Goal: Communication & Community: Answer question/provide support

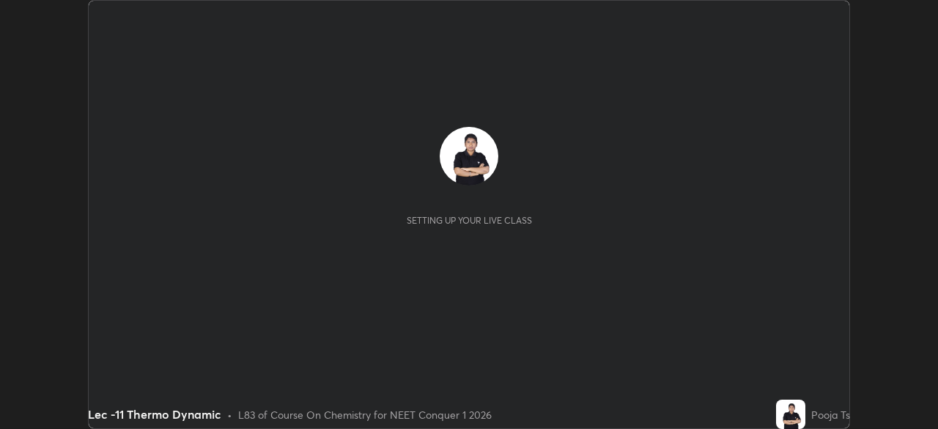
scroll to position [429, 937]
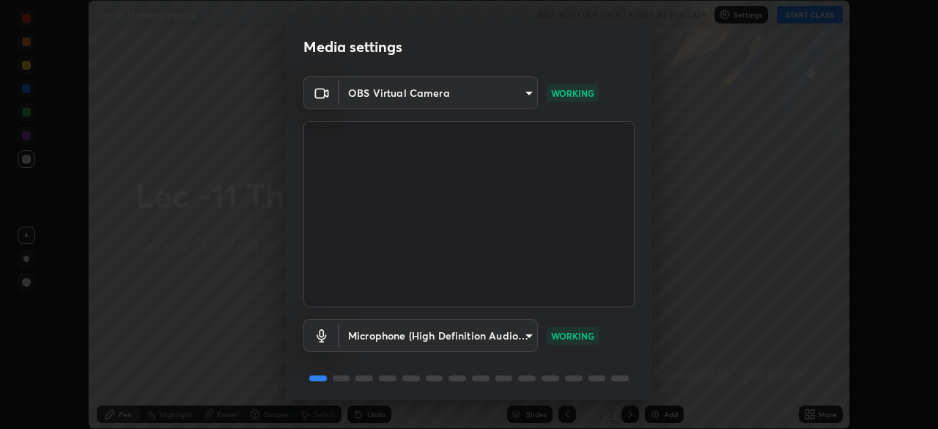
scroll to position [52, 0]
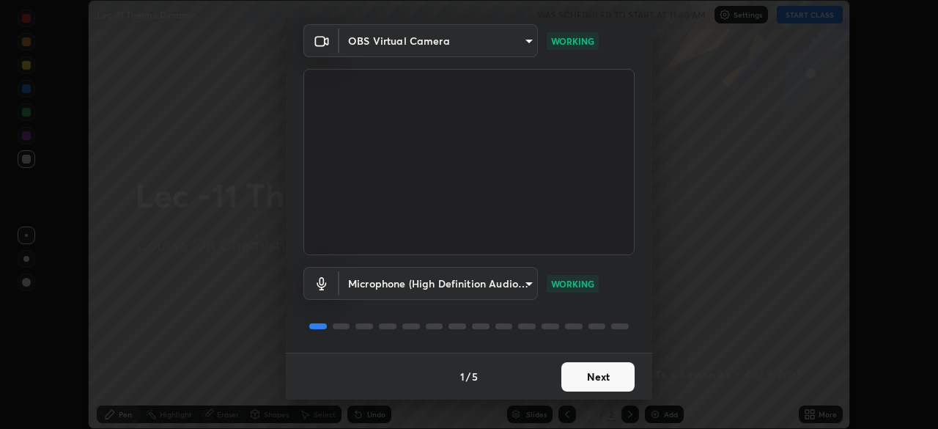
click at [609, 375] on button "Next" at bounding box center [597, 376] width 73 height 29
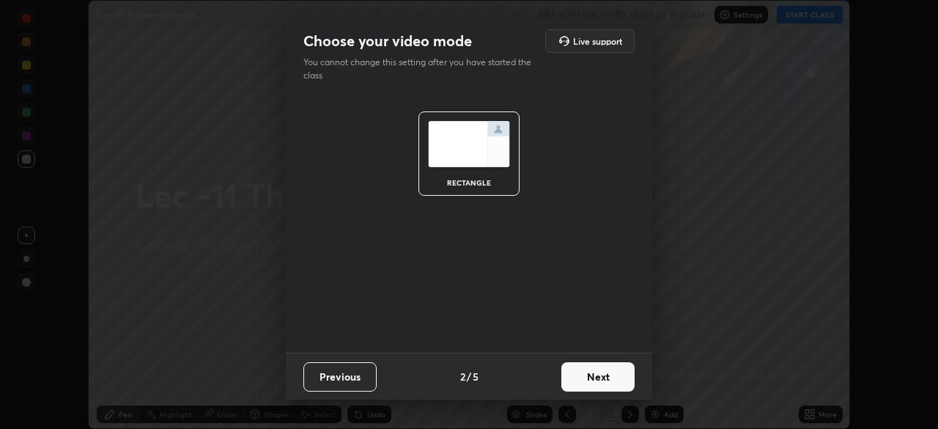
click at [616, 375] on button "Next" at bounding box center [597, 376] width 73 height 29
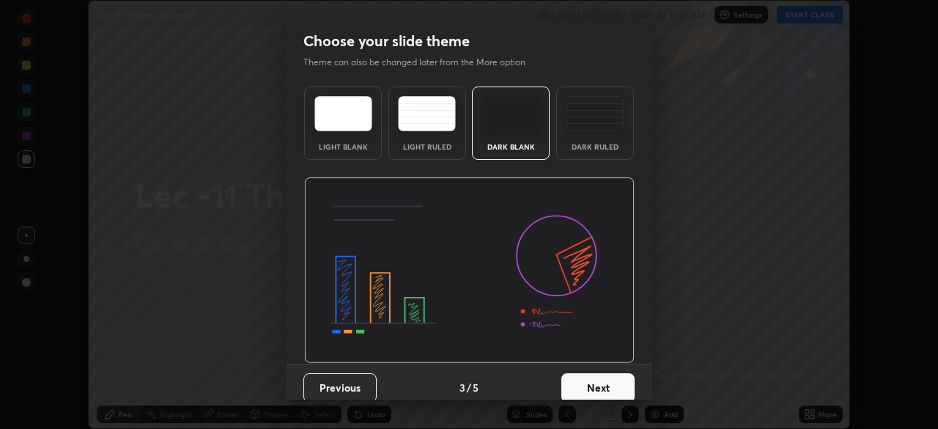
click at [620, 379] on button "Next" at bounding box center [597, 387] width 73 height 29
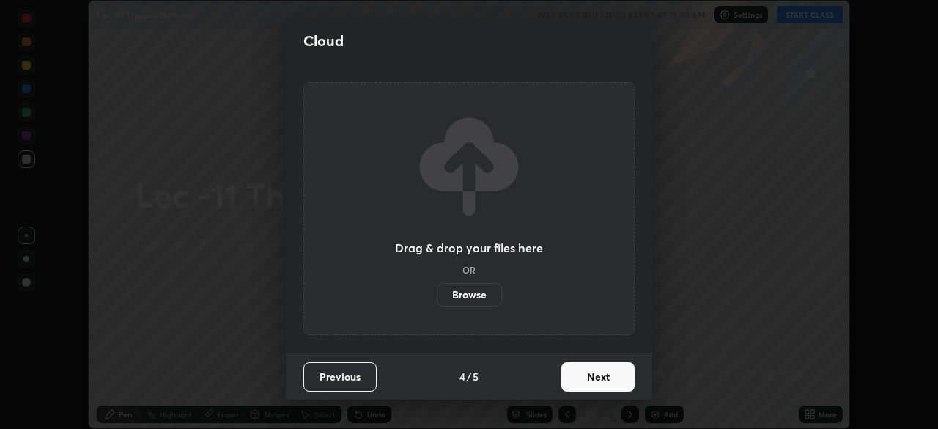
click at [626, 373] on button "Next" at bounding box center [597, 376] width 73 height 29
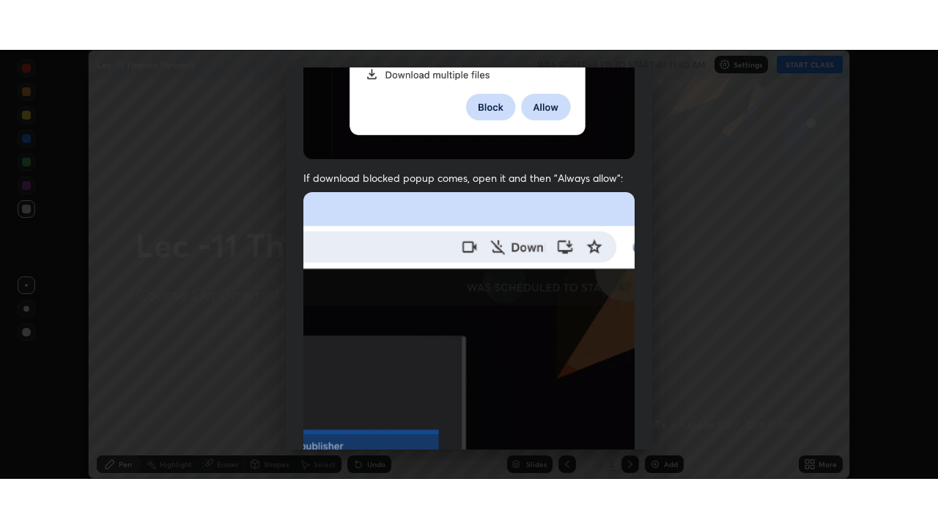
scroll to position [351, 0]
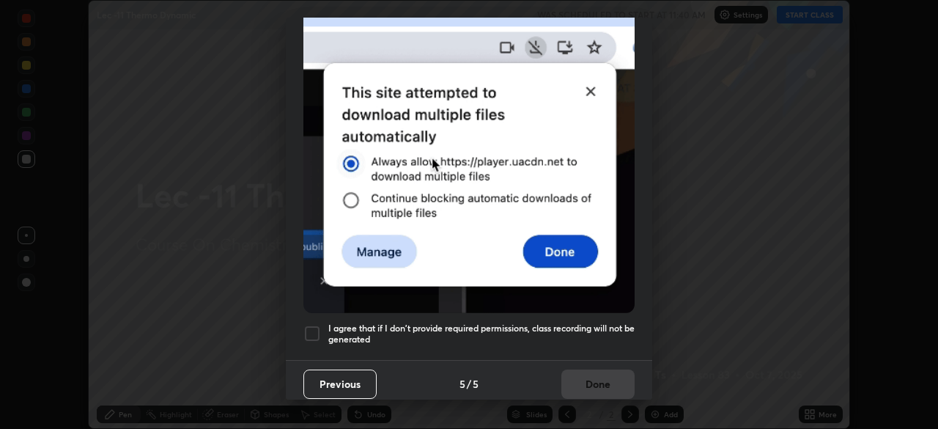
click at [317, 331] on div at bounding box center [312, 334] width 18 height 18
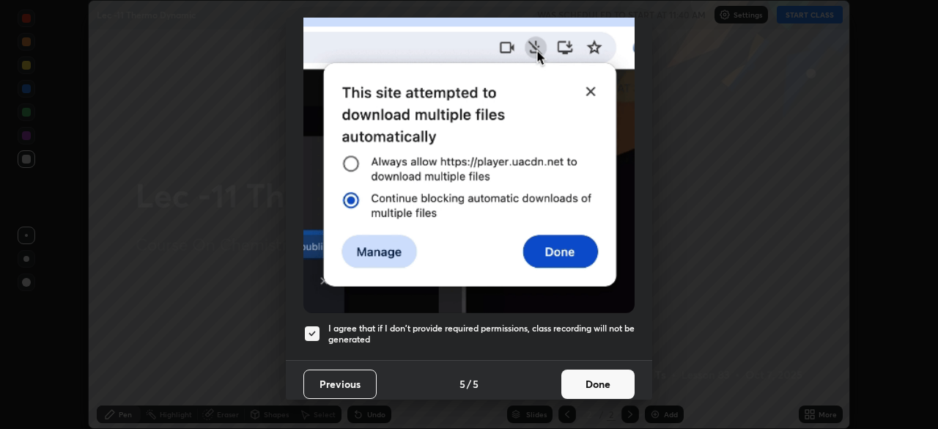
click at [591, 369] on button "Done" at bounding box center [597, 383] width 73 height 29
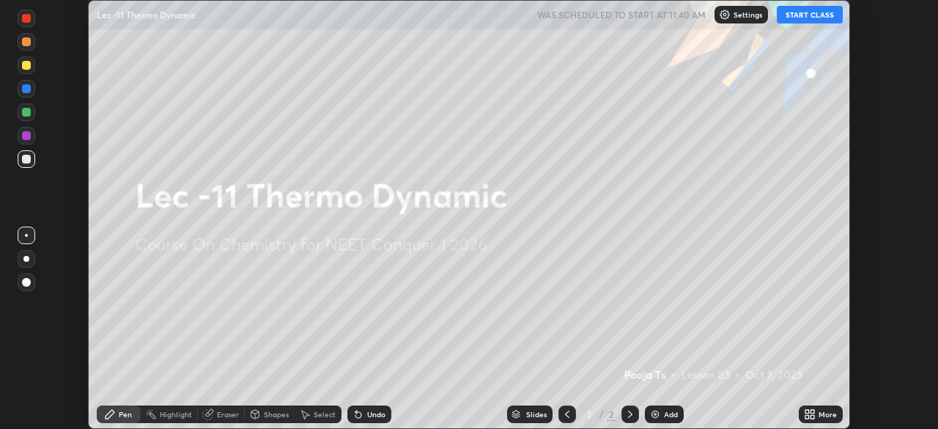
click at [816, 20] on button "START CLASS" at bounding box center [810, 15] width 66 height 18
click at [812, 416] on icon at bounding box center [813, 417] width 4 height 4
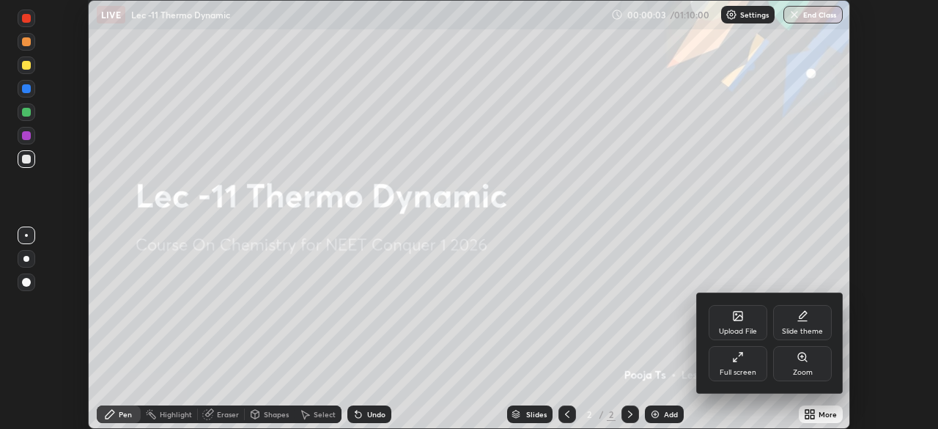
click at [753, 361] on div "Full screen" at bounding box center [738, 363] width 59 height 35
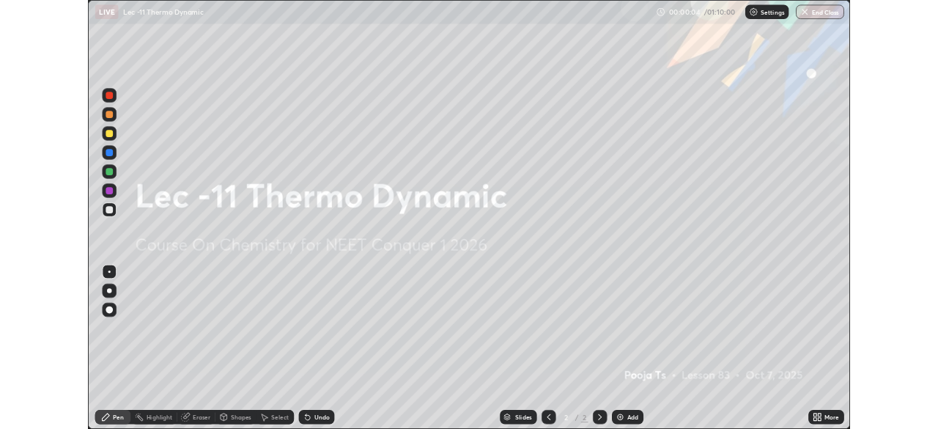
scroll to position [528, 938]
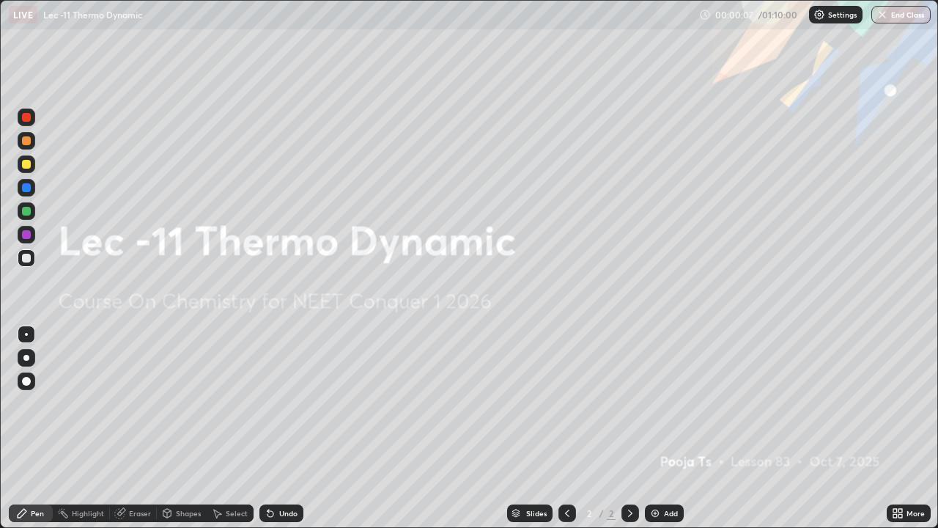
click at [664, 428] on div "Add" at bounding box center [671, 512] width 14 height 7
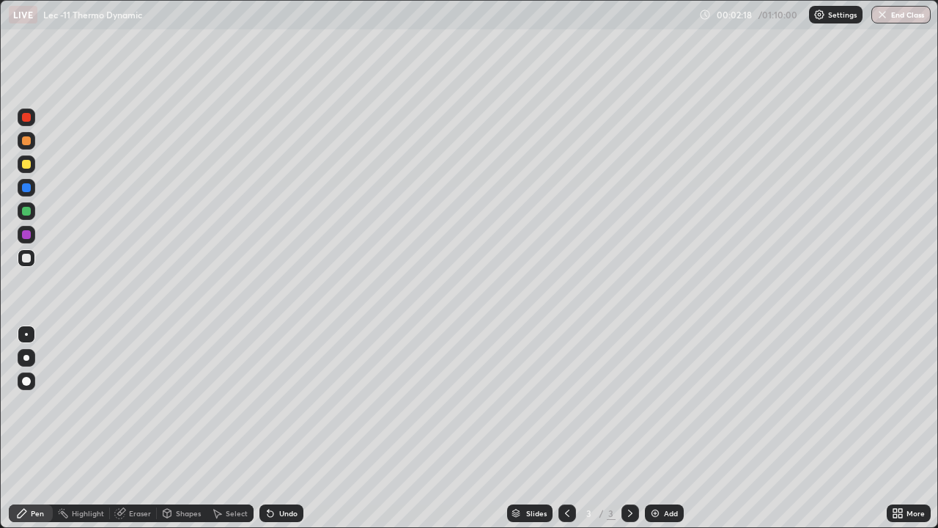
click at [233, 428] on div "Select" at bounding box center [237, 512] width 22 height 7
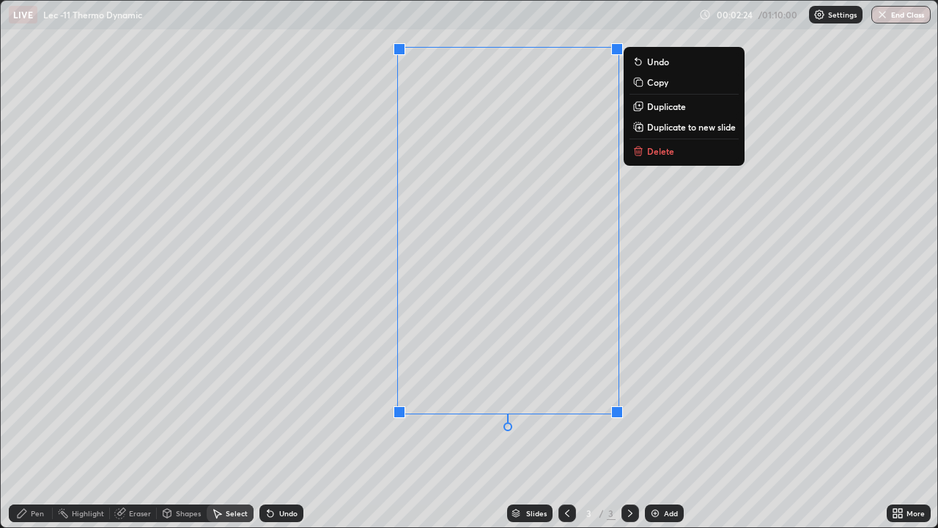
click at [33, 428] on div "Pen" at bounding box center [37, 512] width 13 height 7
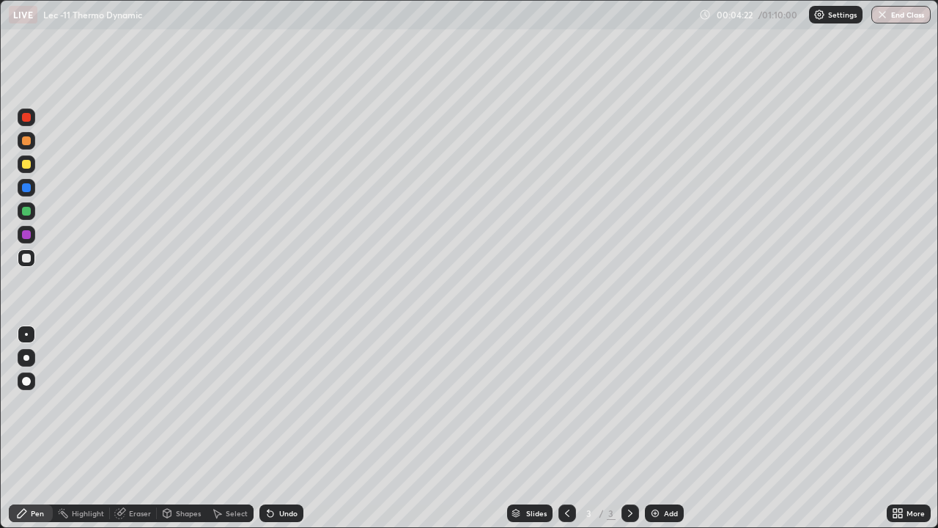
click at [670, 428] on div "Add" at bounding box center [671, 512] width 14 height 7
click at [280, 428] on div "Undo" at bounding box center [281, 513] width 44 height 18
click at [281, 428] on div "Undo" at bounding box center [288, 512] width 18 height 7
click at [670, 428] on div "Add" at bounding box center [664, 513] width 39 height 18
click at [34, 139] on div at bounding box center [27, 141] width 18 height 18
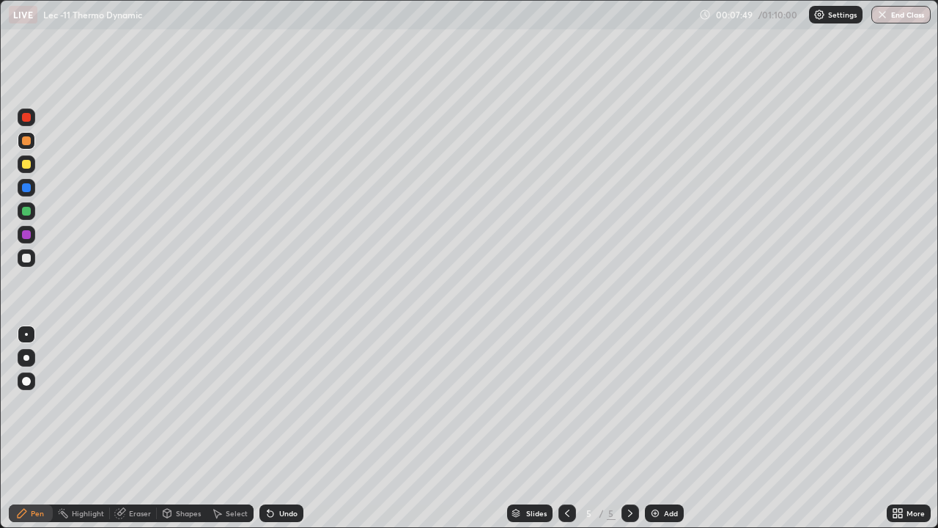
click at [32, 259] on div at bounding box center [27, 258] width 18 height 18
click at [668, 428] on div "Add" at bounding box center [671, 512] width 14 height 7
click at [32, 166] on div at bounding box center [27, 164] width 18 height 18
click at [662, 428] on div "Add" at bounding box center [664, 513] width 39 height 18
click at [34, 260] on div at bounding box center [27, 258] width 18 height 18
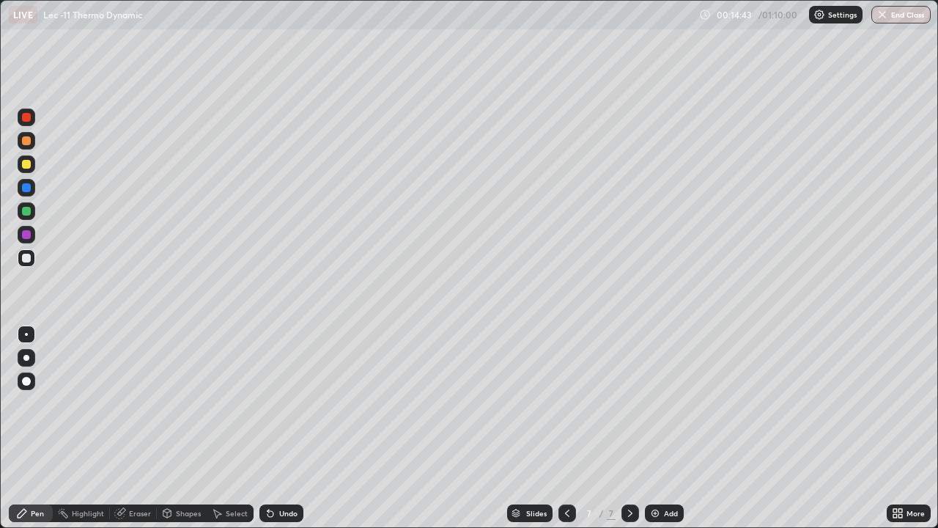
click at [666, 428] on div "Add" at bounding box center [671, 512] width 14 height 7
click at [33, 166] on div at bounding box center [27, 164] width 18 height 18
click at [674, 428] on div "Add" at bounding box center [671, 512] width 14 height 7
click at [32, 142] on div at bounding box center [27, 141] width 18 height 18
click at [32, 259] on div at bounding box center [27, 258] width 18 height 18
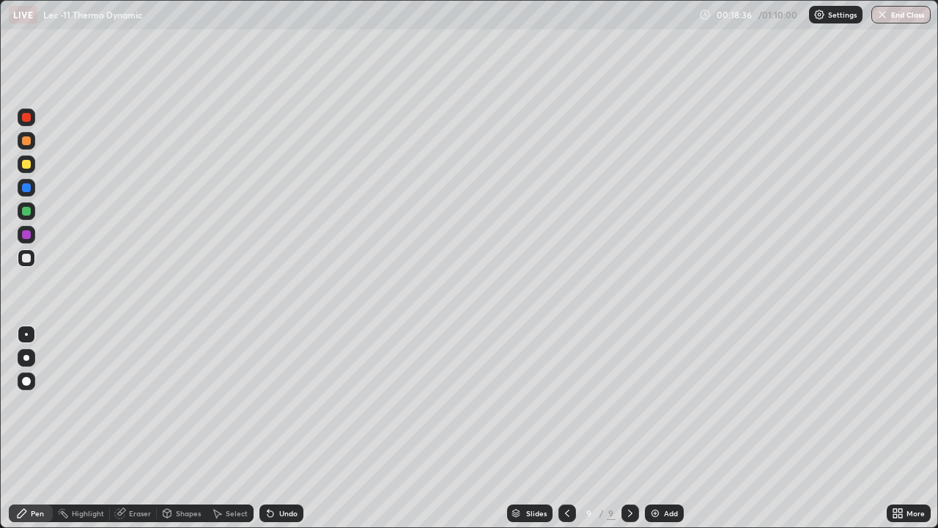
click at [238, 428] on div "Select" at bounding box center [230, 513] width 47 height 18
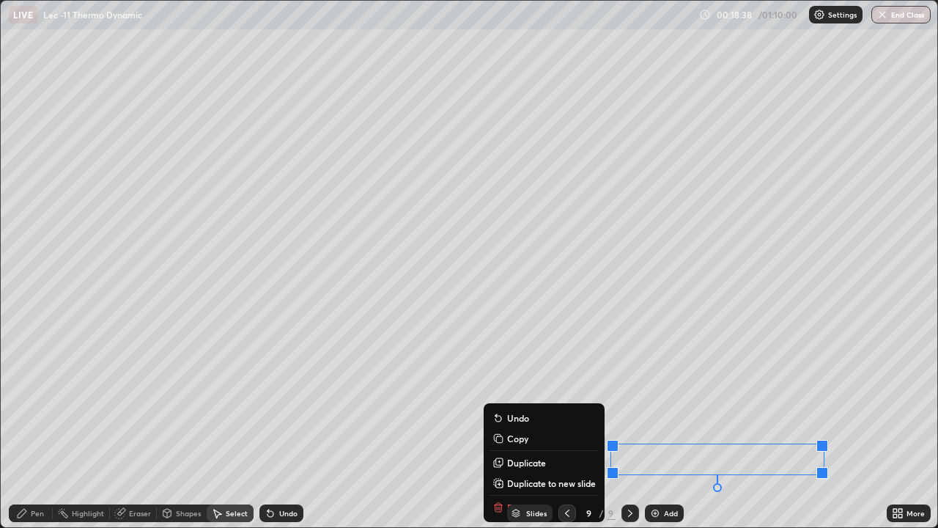
click at [43, 428] on div "Pen" at bounding box center [37, 512] width 13 height 7
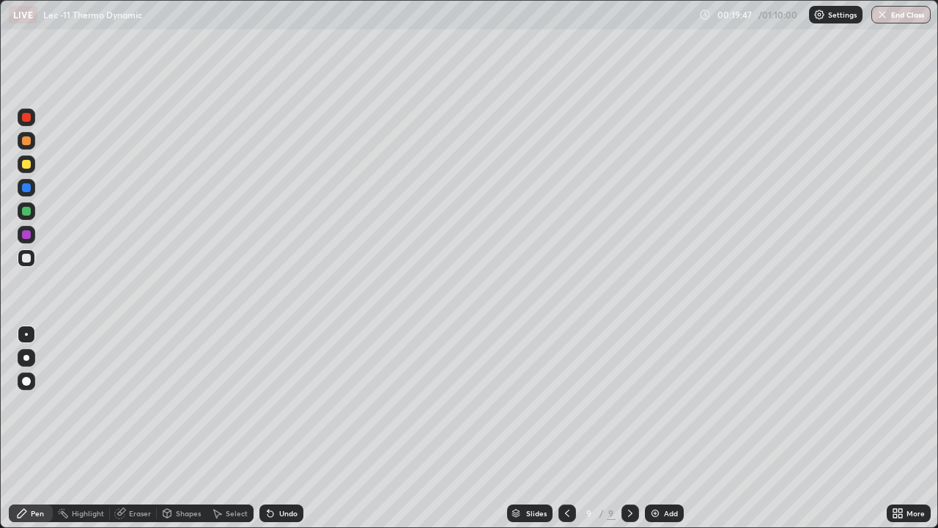
click at [667, 428] on div "Add" at bounding box center [664, 513] width 39 height 18
click at [34, 142] on div at bounding box center [27, 141] width 18 height 18
click at [27, 163] on div at bounding box center [26, 164] width 9 height 9
click at [32, 213] on div at bounding box center [27, 211] width 18 height 18
click at [284, 428] on div "Undo" at bounding box center [288, 512] width 18 height 7
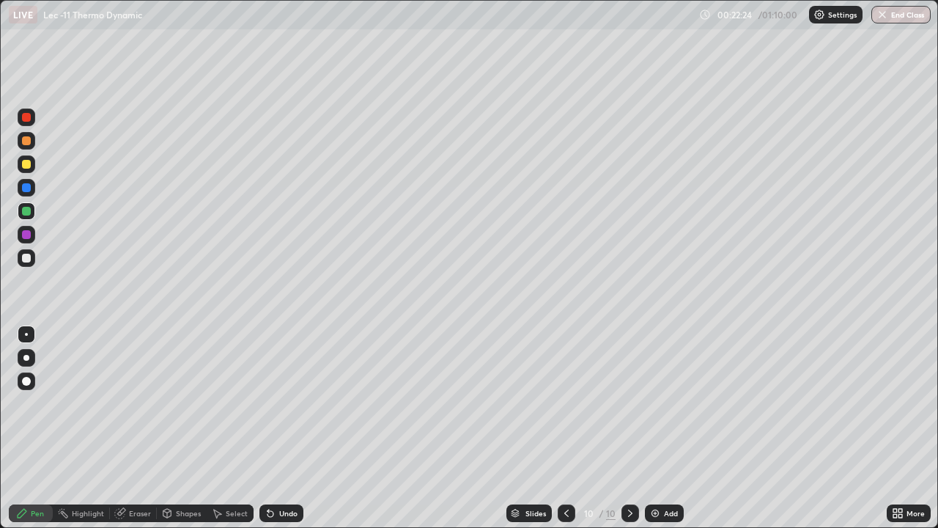
click at [279, 428] on div "Undo" at bounding box center [288, 512] width 18 height 7
click at [276, 428] on div "Undo" at bounding box center [281, 513] width 44 height 18
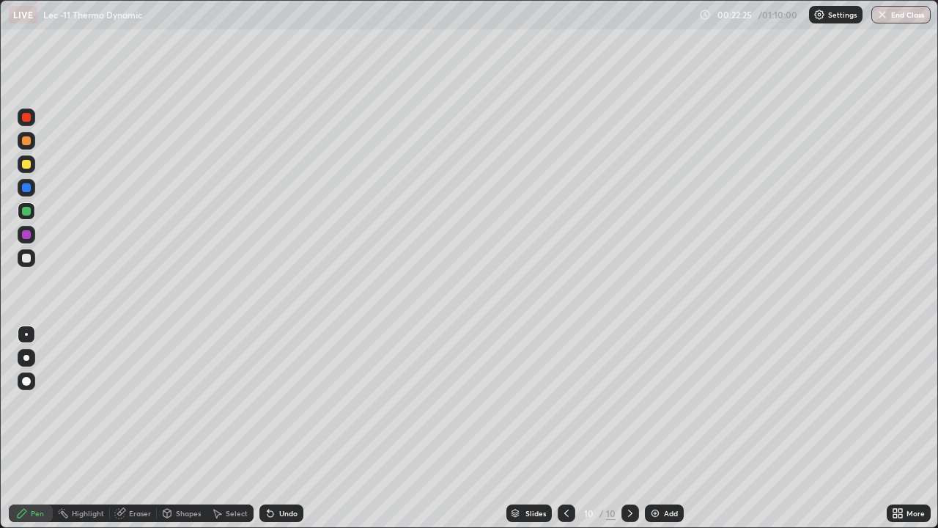
click at [279, 428] on div "Undo" at bounding box center [288, 512] width 18 height 7
click at [649, 428] on img at bounding box center [655, 513] width 12 height 12
click at [32, 146] on div at bounding box center [27, 141] width 18 height 18
click at [27, 164] on div at bounding box center [26, 164] width 9 height 9
click at [136, 428] on div "Eraser" at bounding box center [140, 512] width 22 height 7
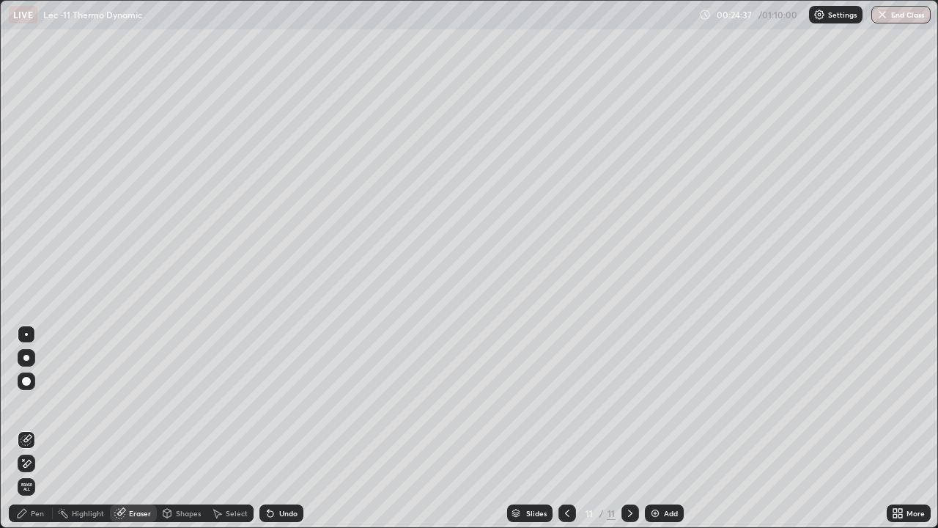
click at [44, 428] on div "Pen" at bounding box center [31, 513] width 44 height 18
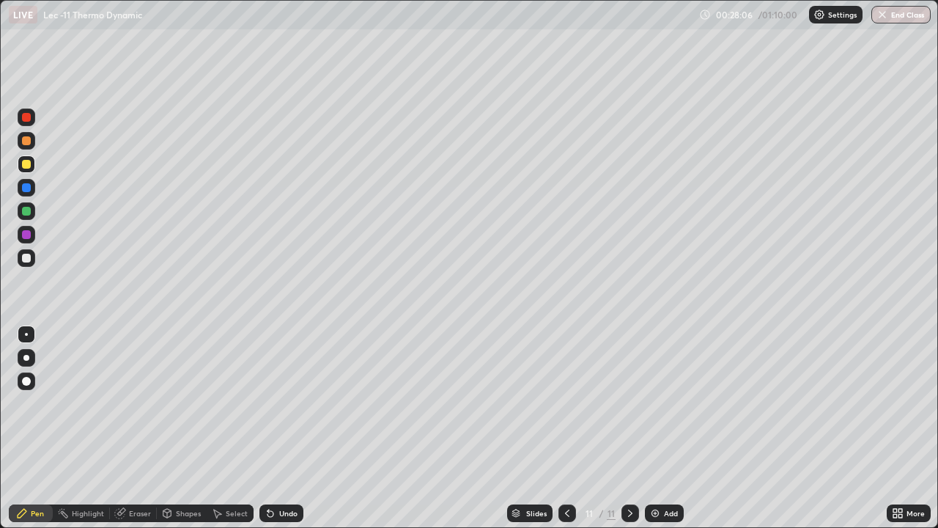
click at [237, 428] on div "Select" at bounding box center [230, 513] width 47 height 18
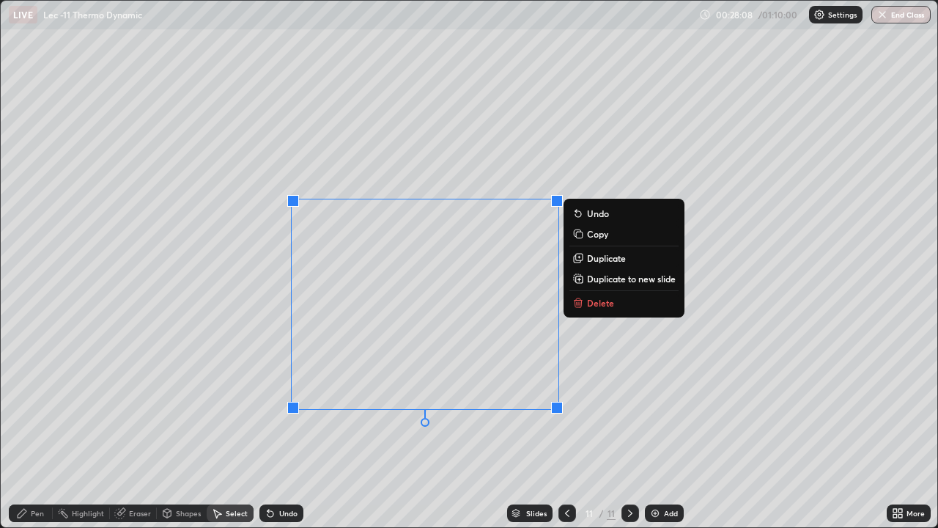
click at [623, 303] on button "Delete" at bounding box center [624, 303] width 109 height 18
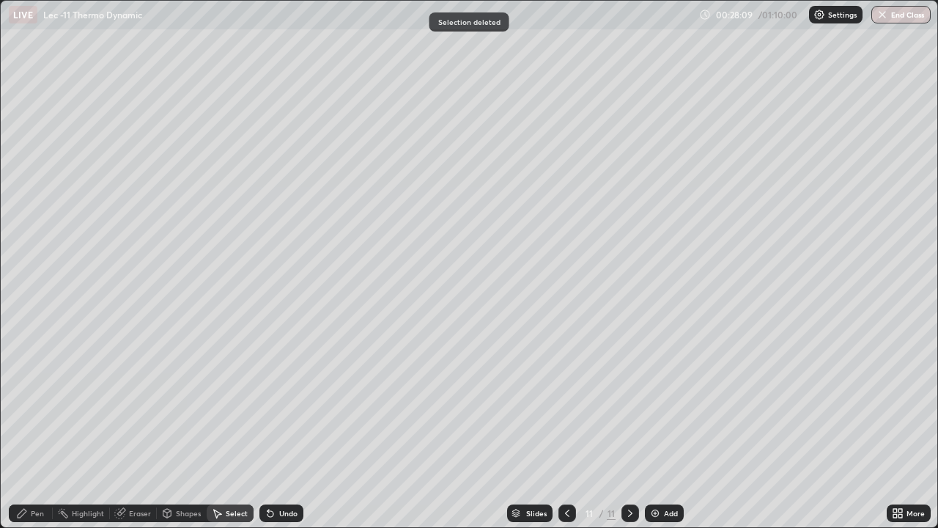
click at [41, 428] on div "Pen" at bounding box center [31, 513] width 44 height 18
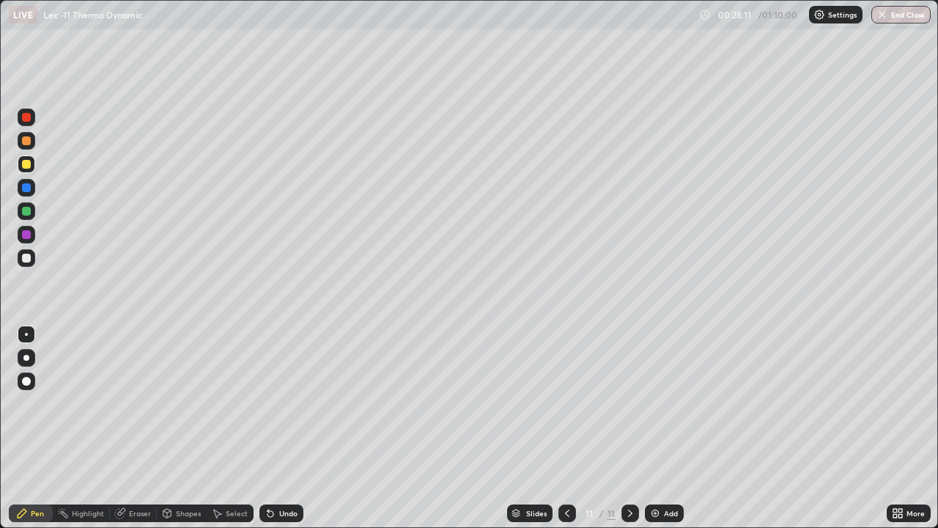
click at [279, 428] on div "Undo" at bounding box center [288, 512] width 18 height 7
click at [284, 428] on div "Undo" at bounding box center [288, 512] width 18 height 7
click at [275, 428] on div "Undo" at bounding box center [281, 513] width 44 height 18
click at [185, 428] on div "Shapes" at bounding box center [182, 513] width 50 height 18
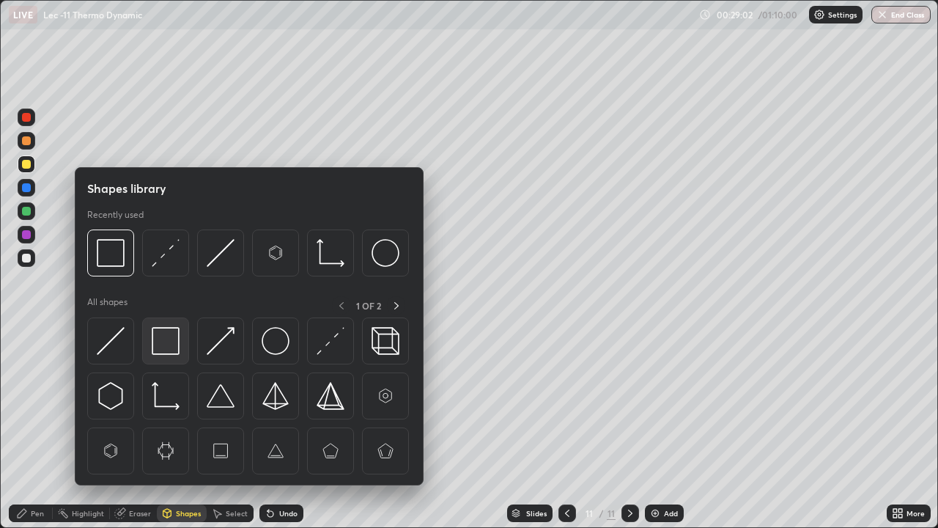
click at [184, 338] on div at bounding box center [165, 340] width 47 height 47
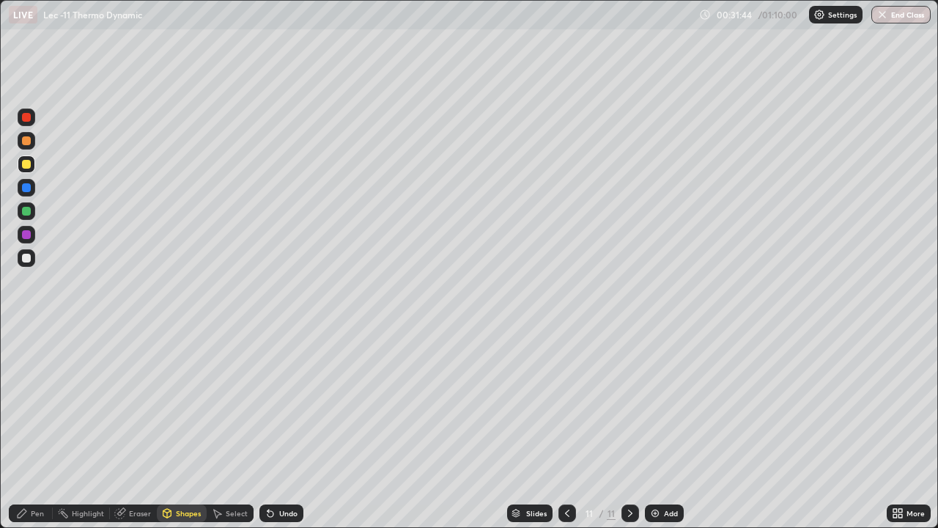
click at [270, 428] on icon at bounding box center [271, 514] width 6 height 6
click at [34, 428] on div "Pen" at bounding box center [37, 512] width 13 height 7
click at [29, 259] on div at bounding box center [26, 258] width 9 height 9
click at [195, 428] on div "Shapes" at bounding box center [182, 513] width 50 height 18
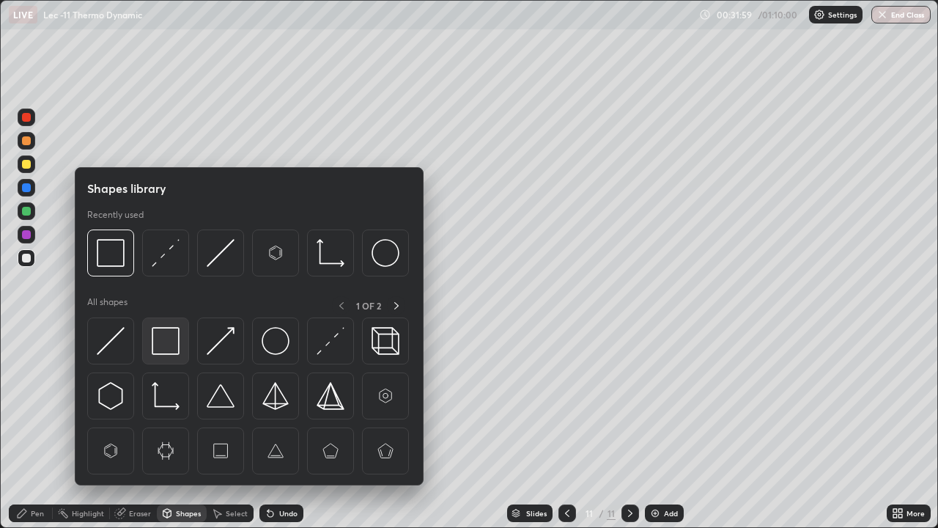
click at [172, 343] on img at bounding box center [166, 341] width 28 height 28
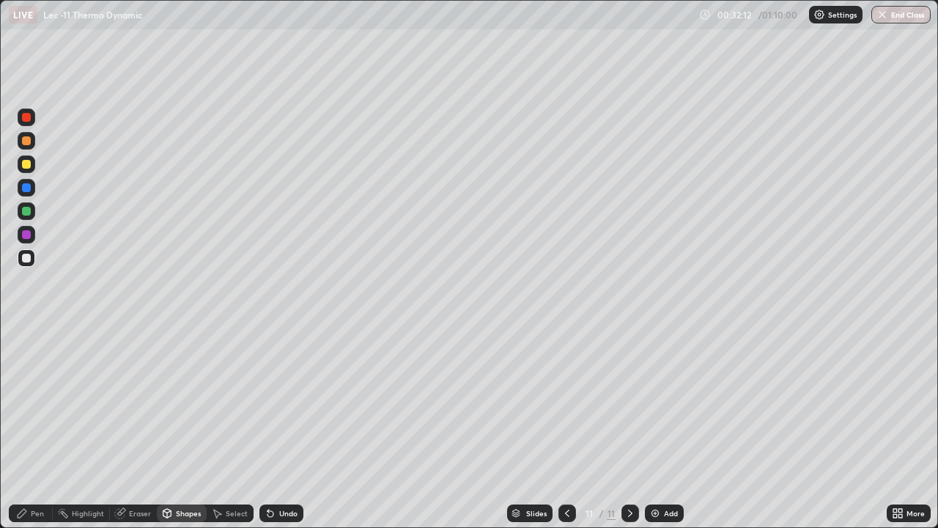
click at [32, 259] on div at bounding box center [27, 258] width 18 height 18
click at [275, 428] on div "Undo" at bounding box center [281, 513] width 44 height 18
click at [36, 428] on div "Pen" at bounding box center [37, 512] width 13 height 7
click at [172, 428] on div "Shapes" at bounding box center [182, 513] width 50 height 18
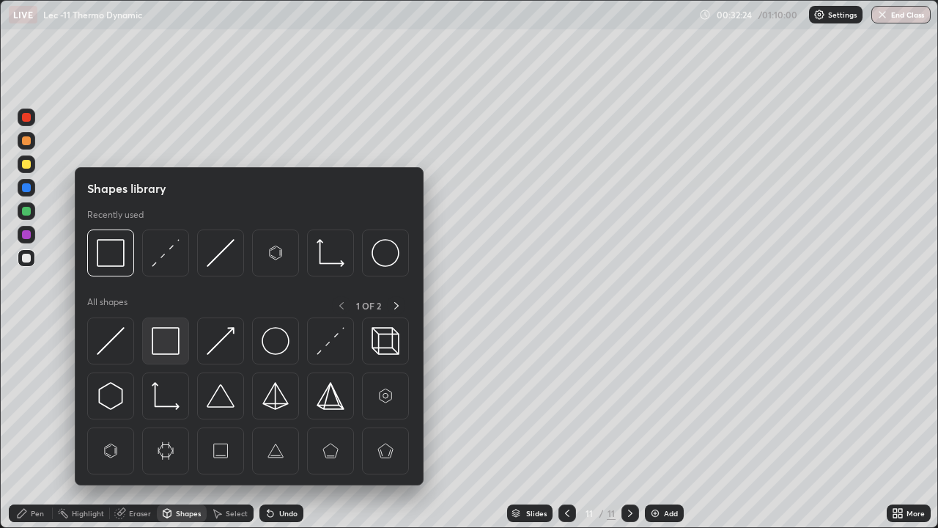
click at [180, 347] on div at bounding box center [165, 340] width 47 height 47
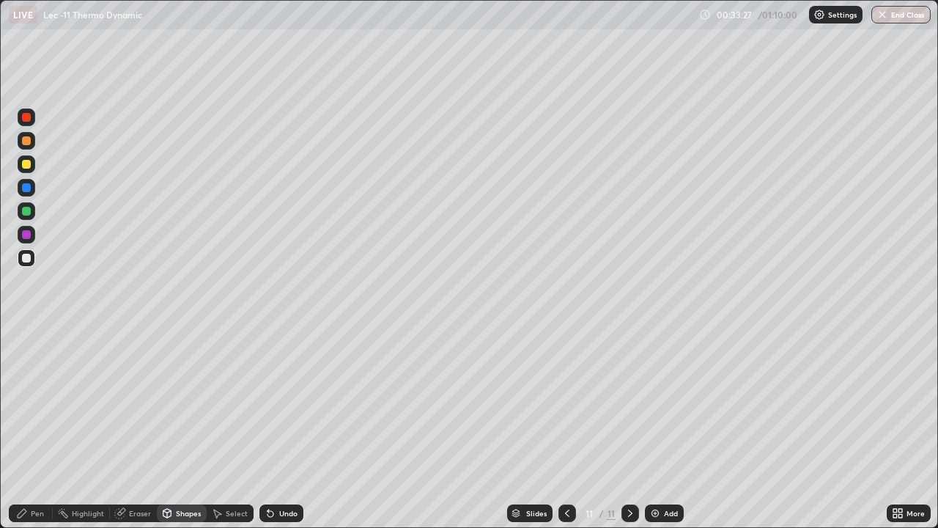
click at [671, 428] on div "Add" at bounding box center [671, 512] width 14 height 7
click at [32, 164] on div at bounding box center [27, 164] width 18 height 18
click at [273, 428] on icon at bounding box center [271, 513] width 12 height 12
click at [27, 428] on div "Pen" at bounding box center [31, 513] width 44 height 18
click at [182, 428] on div "Shapes" at bounding box center [182, 513] width 50 height 18
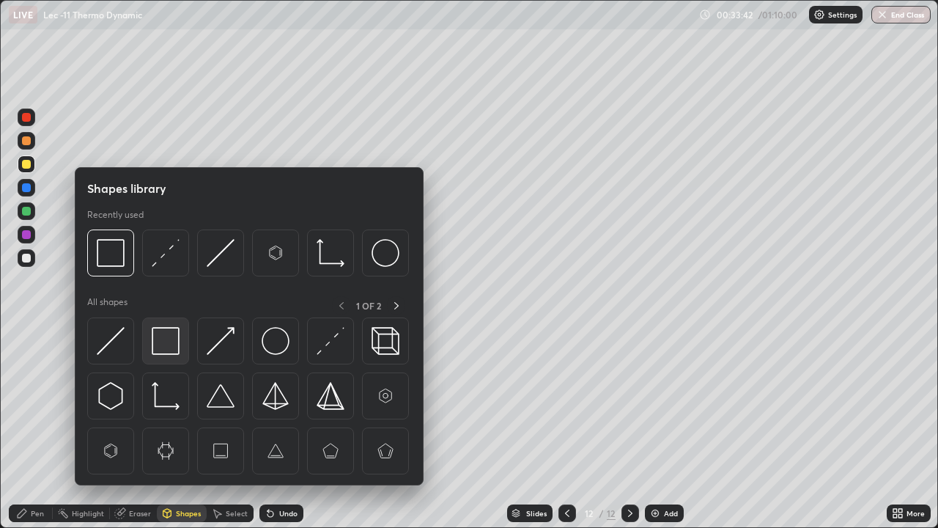
click at [165, 332] on img at bounding box center [166, 341] width 28 height 28
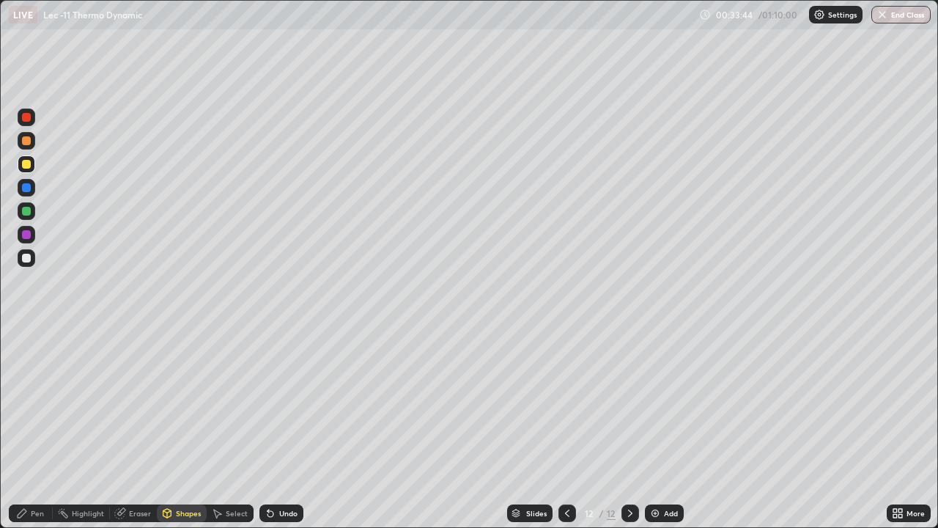
click at [39, 428] on div "Pen" at bounding box center [37, 512] width 13 height 7
click at [29, 259] on div at bounding box center [26, 258] width 9 height 9
click at [204, 428] on div "Shapes" at bounding box center [182, 513] width 50 height 18
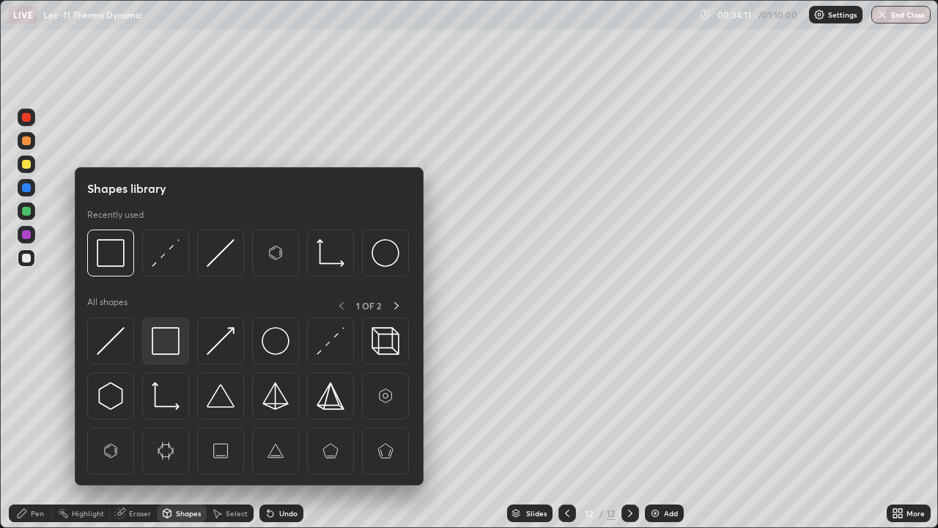
click at [186, 347] on div at bounding box center [165, 340] width 47 height 47
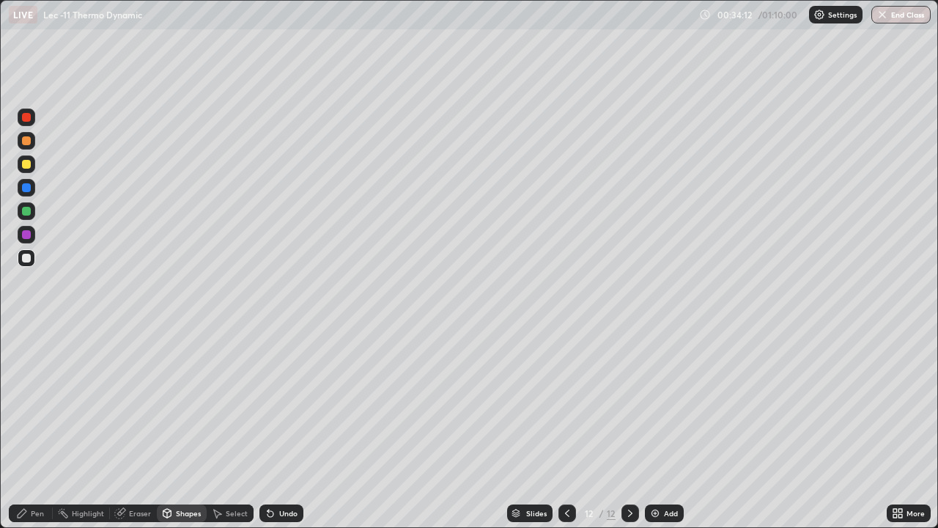
click at [32, 428] on div "Pen" at bounding box center [37, 512] width 13 height 7
click at [185, 428] on div "Shapes" at bounding box center [188, 512] width 25 height 7
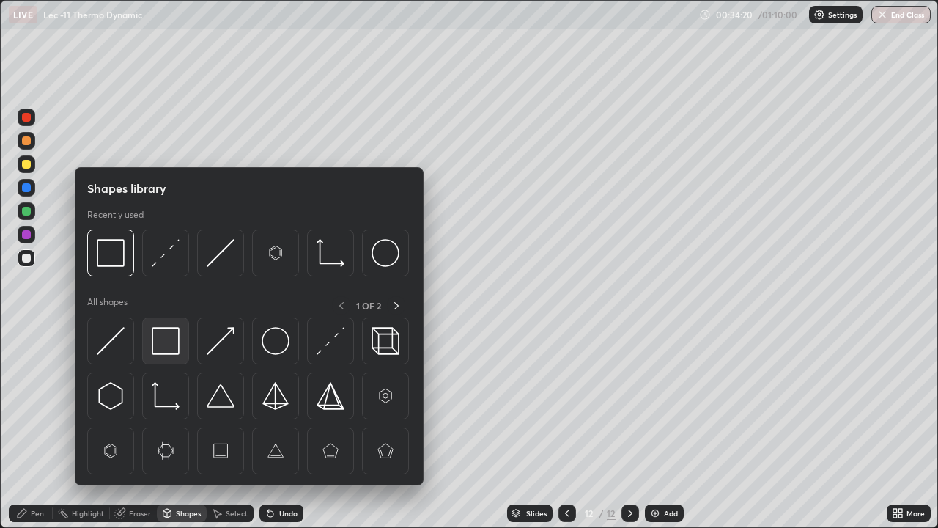
click at [174, 344] on img at bounding box center [166, 341] width 28 height 28
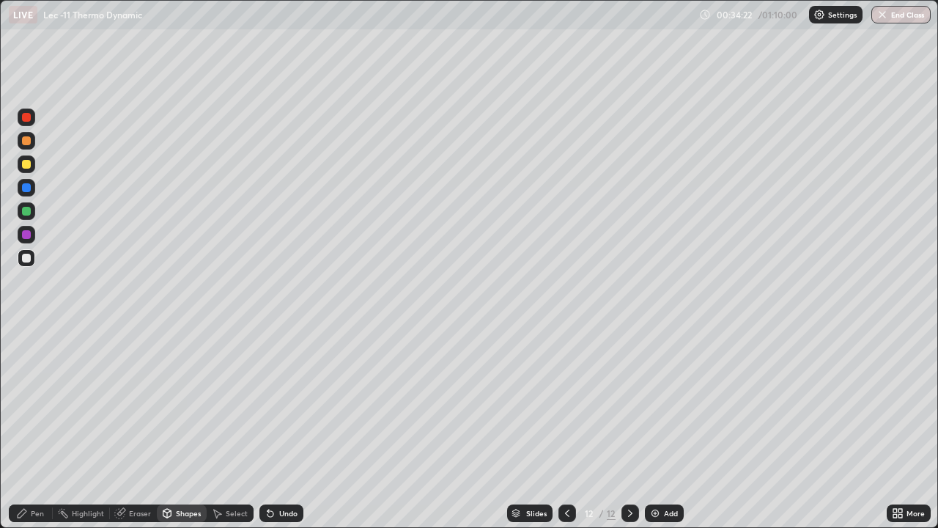
click at [32, 428] on div "Pen" at bounding box center [37, 512] width 13 height 7
click at [672, 428] on div "Add" at bounding box center [671, 512] width 14 height 7
click at [33, 172] on div at bounding box center [27, 163] width 18 height 23
click at [275, 428] on div "Undo" at bounding box center [281, 513] width 44 height 18
click at [276, 428] on div "Undo" at bounding box center [281, 513] width 44 height 18
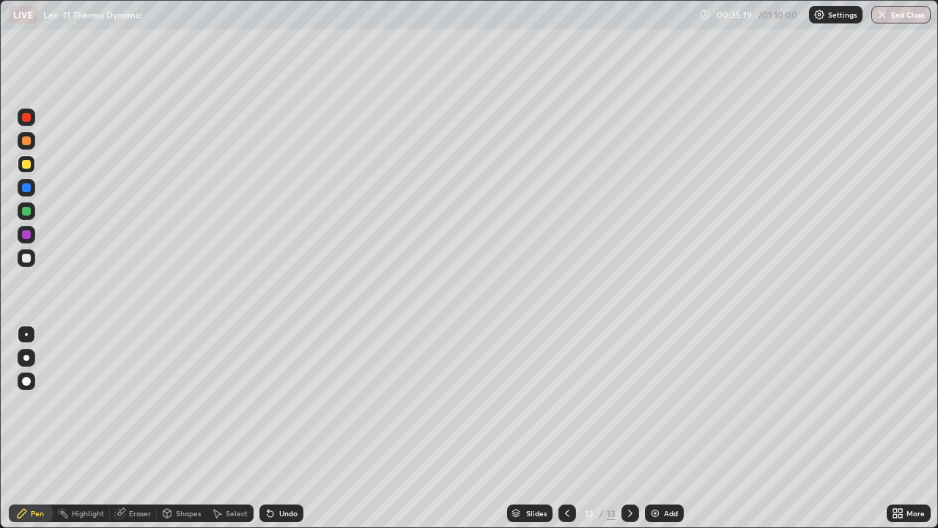
click at [284, 428] on div "Undo" at bounding box center [288, 512] width 18 height 7
click at [285, 428] on div "Undo" at bounding box center [288, 512] width 18 height 7
click at [188, 428] on div "Shapes" at bounding box center [188, 512] width 25 height 7
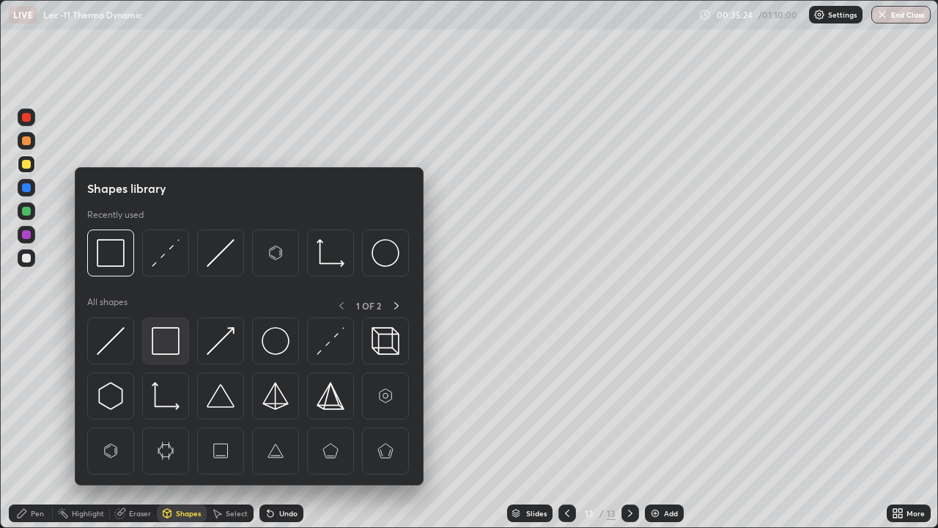
click at [168, 344] on img at bounding box center [166, 341] width 28 height 28
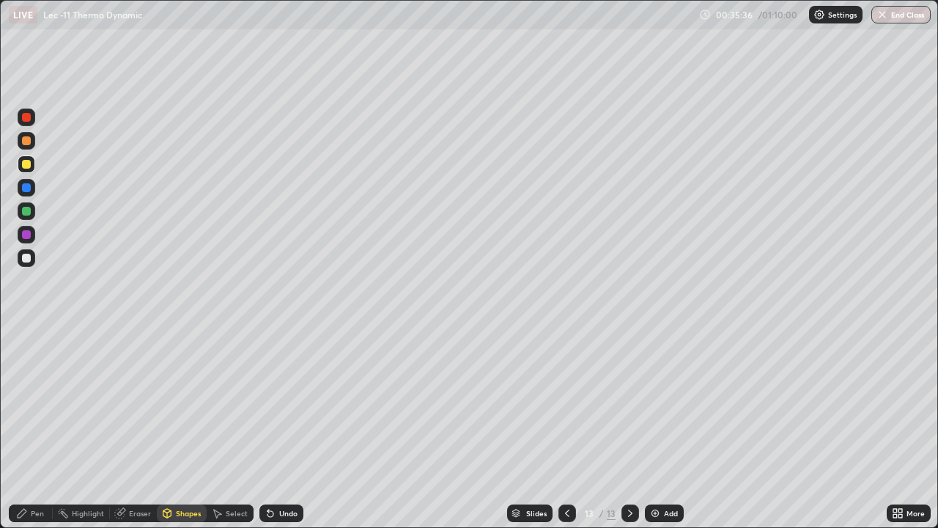
click at [274, 428] on div "Undo" at bounding box center [281, 513] width 44 height 18
click at [33, 428] on div "Pen" at bounding box center [37, 512] width 13 height 7
click at [193, 428] on div "Shapes" at bounding box center [182, 513] width 50 height 18
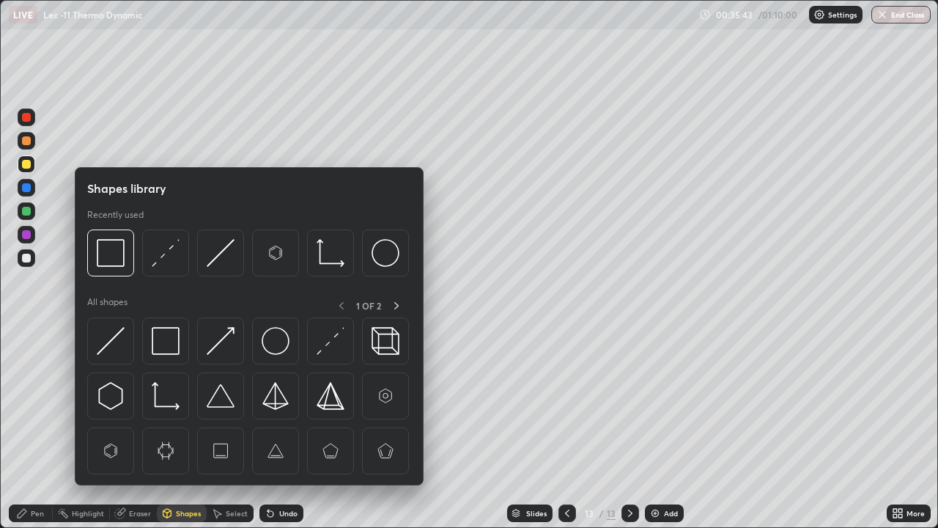
click at [180, 345] on div at bounding box center [165, 340] width 47 height 47
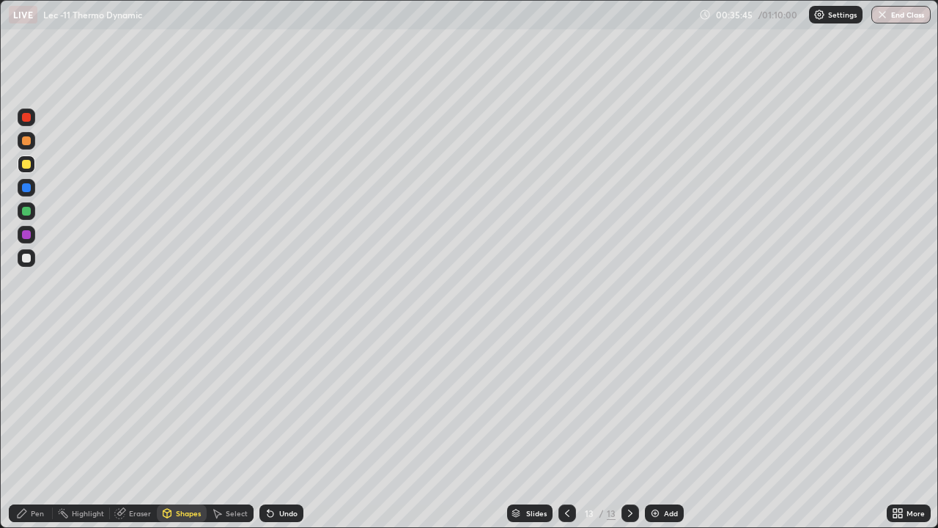
click at [42, 428] on div "Pen" at bounding box center [37, 512] width 13 height 7
click at [566, 428] on icon at bounding box center [567, 513] width 12 height 12
click at [629, 428] on icon at bounding box center [630, 513] width 12 height 12
click at [664, 428] on div "Add" at bounding box center [671, 512] width 14 height 7
click at [32, 259] on div at bounding box center [27, 258] width 18 height 18
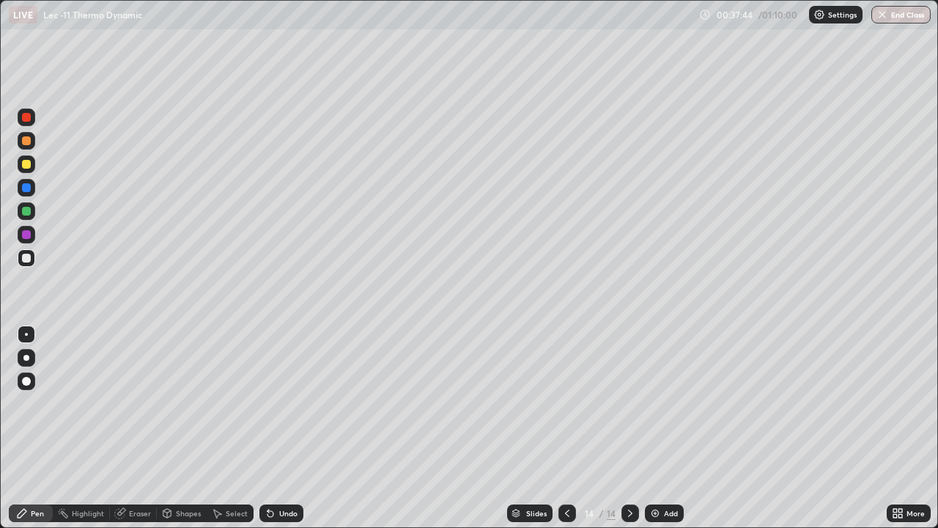
click at [32, 168] on div at bounding box center [27, 164] width 18 height 18
click at [182, 428] on div "Shapes" at bounding box center [188, 512] width 25 height 7
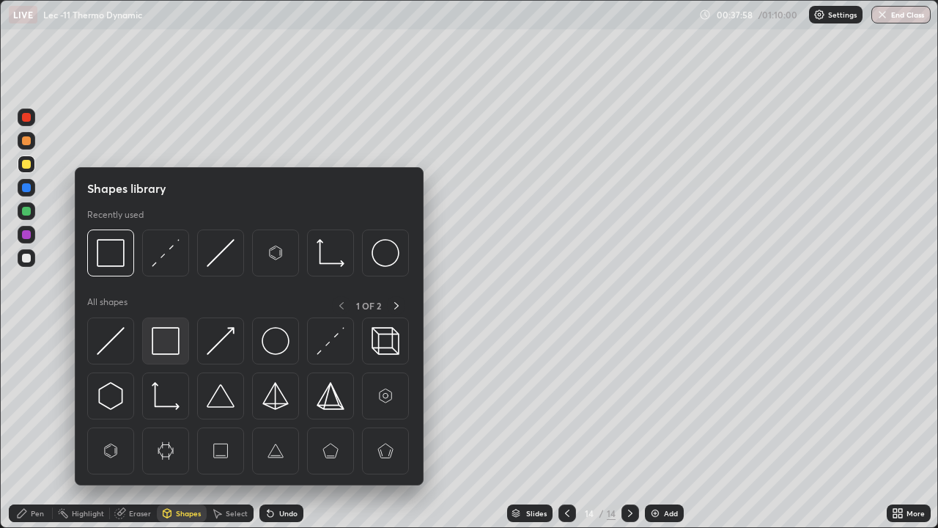
click at [166, 341] on img at bounding box center [166, 341] width 28 height 28
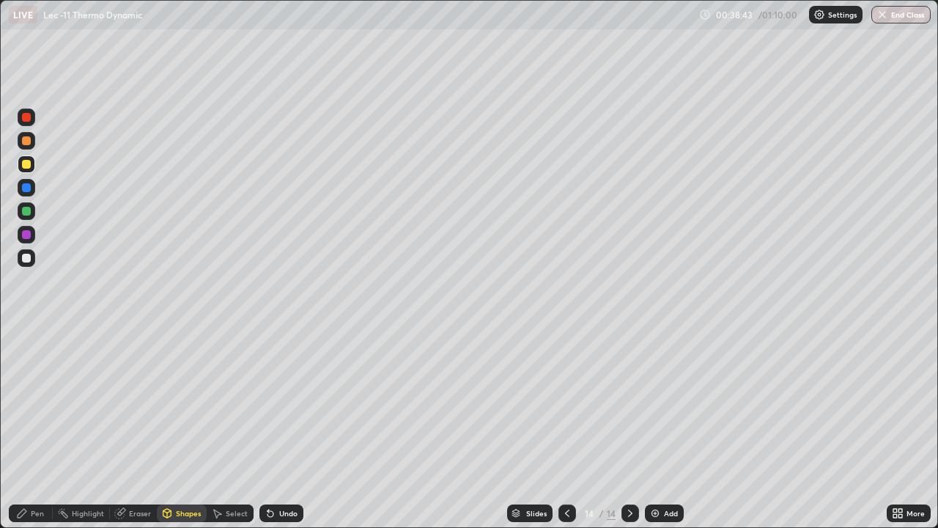
click at [287, 428] on div "Undo" at bounding box center [281, 513] width 44 height 18
click at [39, 428] on div "Pen" at bounding box center [37, 512] width 13 height 7
click at [659, 428] on img at bounding box center [655, 513] width 12 height 12
click at [34, 256] on div at bounding box center [27, 258] width 18 height 18
click at [655, 428] on img at bounding box center [655, 513] width 12 height 12
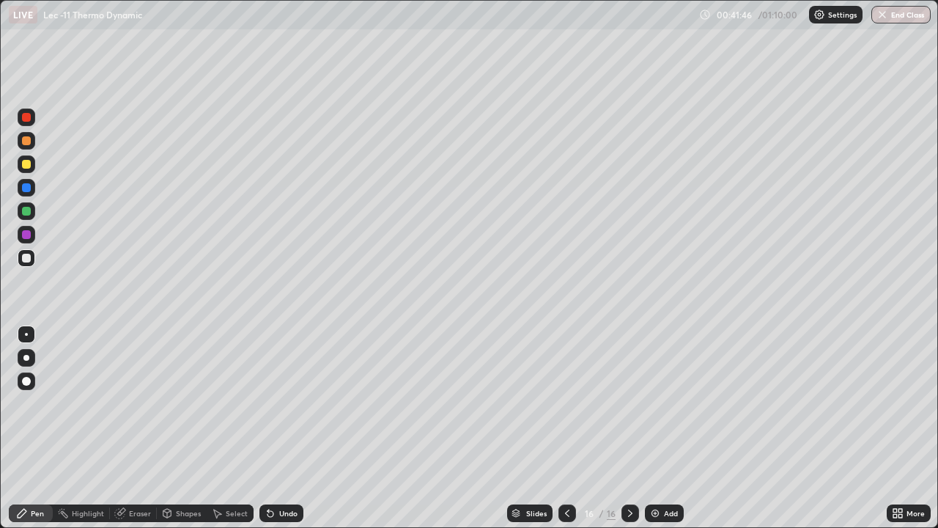
click at [181, 428] on div "Shapes" at bounding box center [188, 512] width 25 height 7
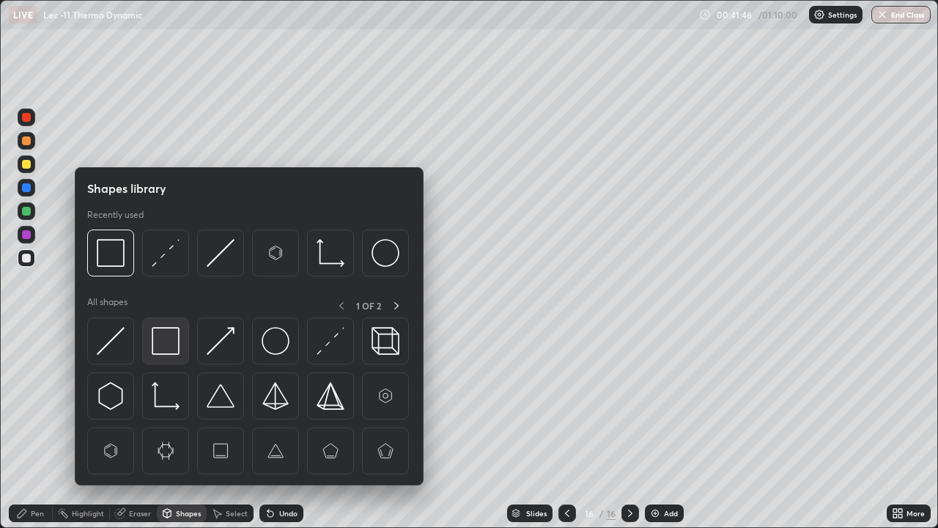
click at [174, 347] on img at bounding box center [166, 341] width 28 height 28
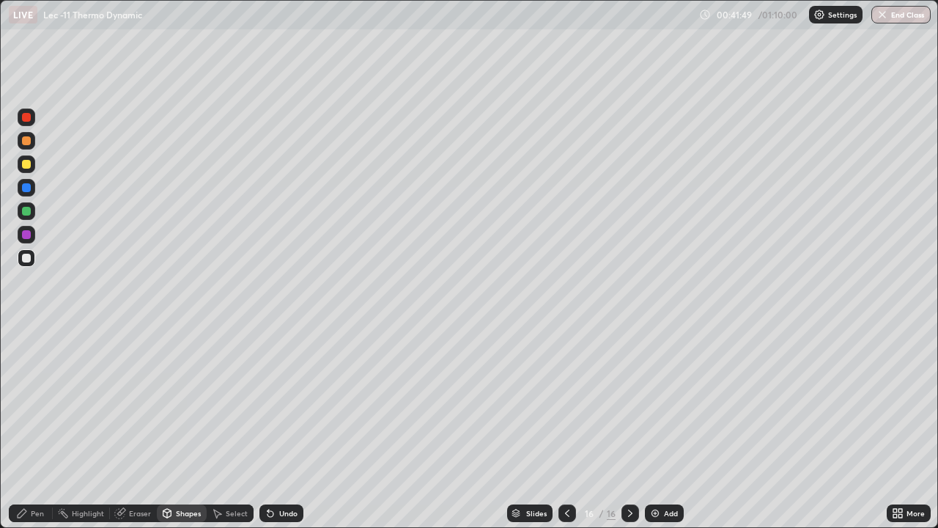
click at [33, 169] on div at bounding box center [27, 164] width 18 height 18
click at [276, 428] on div "Undo" at bounding box center [281, 513] width 44 height 18
click at [34, 428] on div "Pen" at bounding box center [37, 512] width 13 height 7
click at [27, 257] on div at bounding box center [26, 258] width 9 height 9
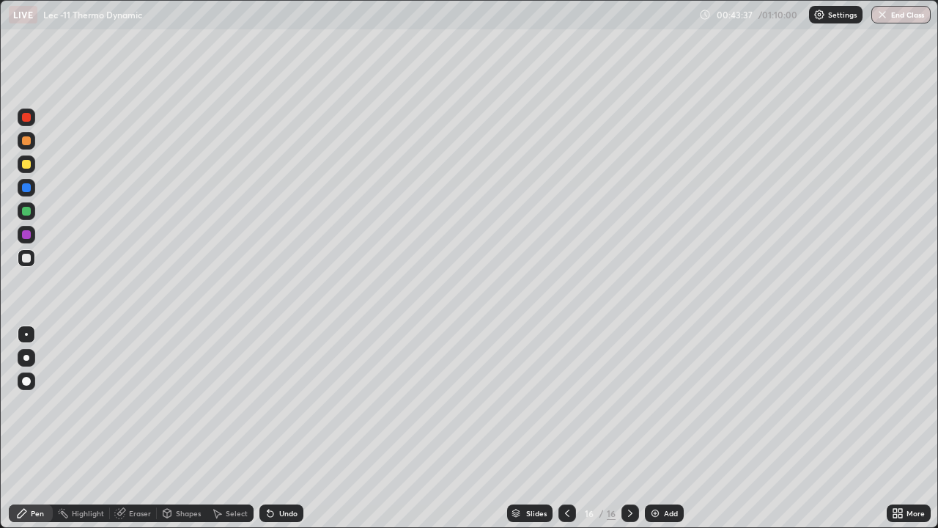
click at [36, 177] on div at bounding box center [26, 187] width 23 height 23
click at [32, 139] on div at bounding box center [27, 141] width 18 height 18
click at [678, 428] on div "Add" at bounding box center [664, 513] width 39 height 18
click at [28, 257] on div at bounding box center [26, 258] width 9 height 9
click at [566, 428] on icon at bounding box center [567, 512] width 4 height 7
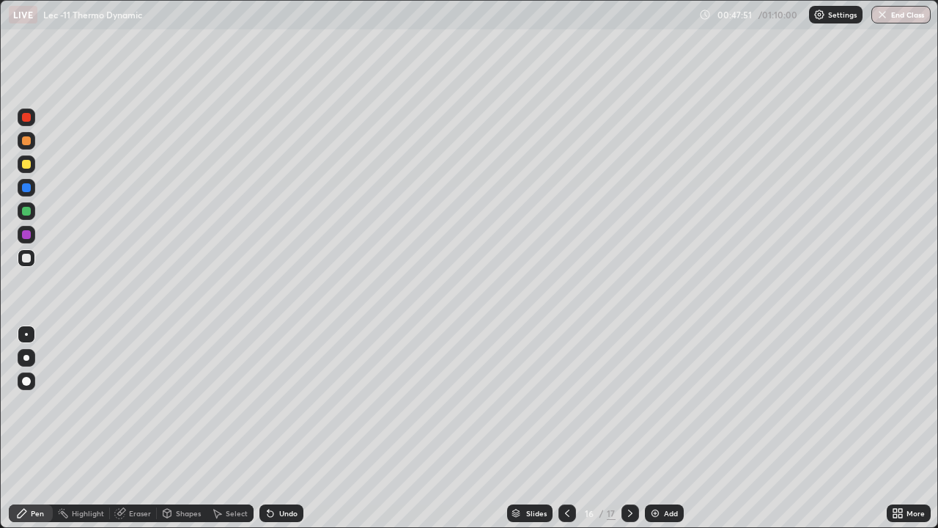
click at [630, 428] on icon at bounding box center [630, 513] width 12 height 12
click at [664, 428] on div "Add" at bounding box center [671, 512] width 14 height 7
click at [34, 162] on div at bounding box center [27, 164] width 18 height 18
click at [133, 428] on div "Eraser" at bounding box center [140, 512] width 22 height 7
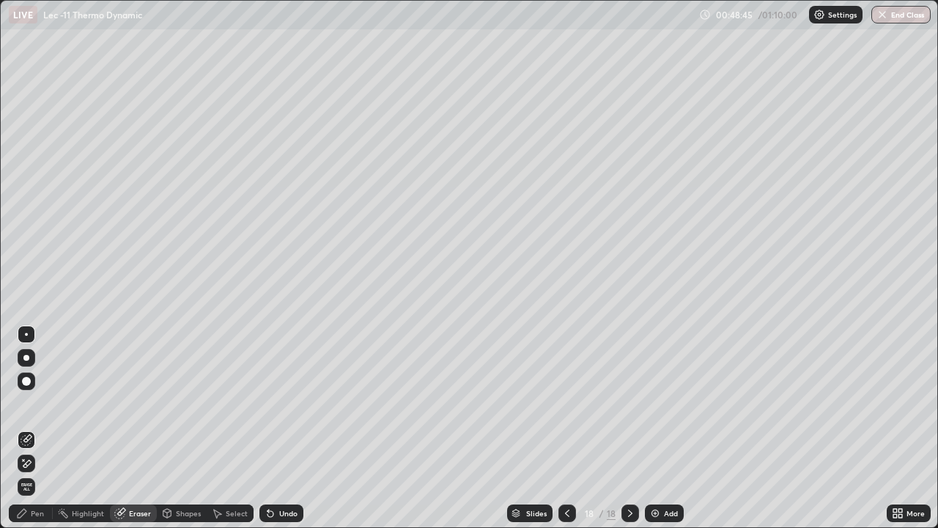
click at [37, 428] on div "Pen" at bounding box center [37, 512] width 13 height 7
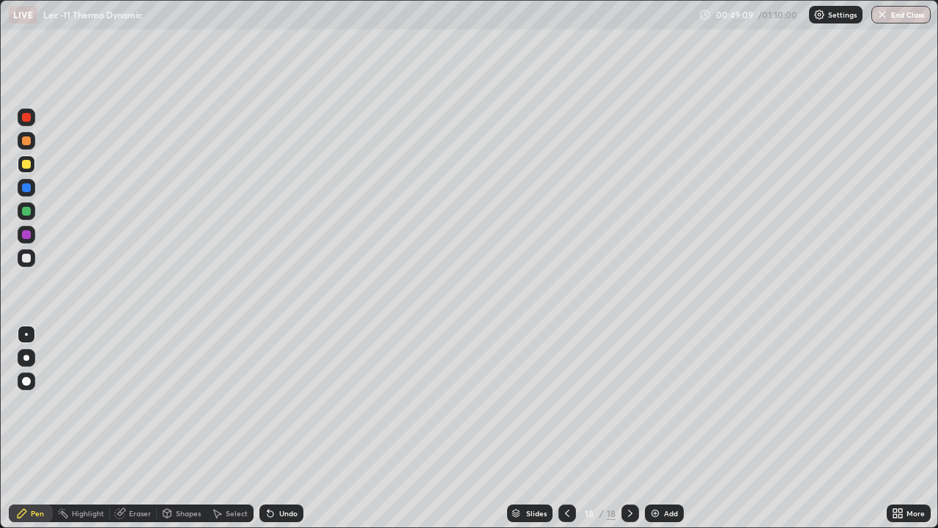
click at [268, 428] on icon at bounding box center [271, 514] width 6 height 6
click at [275, 428] on div "Undo" at bounding box center [281, 513] width 44 height 18
click at [279, 428] on div "Undo" at bounding box center [281, 513] width 44 height 18
click at [284, 428] on div "Undo" at bounding box center [281, 513] width 44 height 18
click at [285, 428] on div "Undo" at bounding box center [281, 513] width 44 height 18
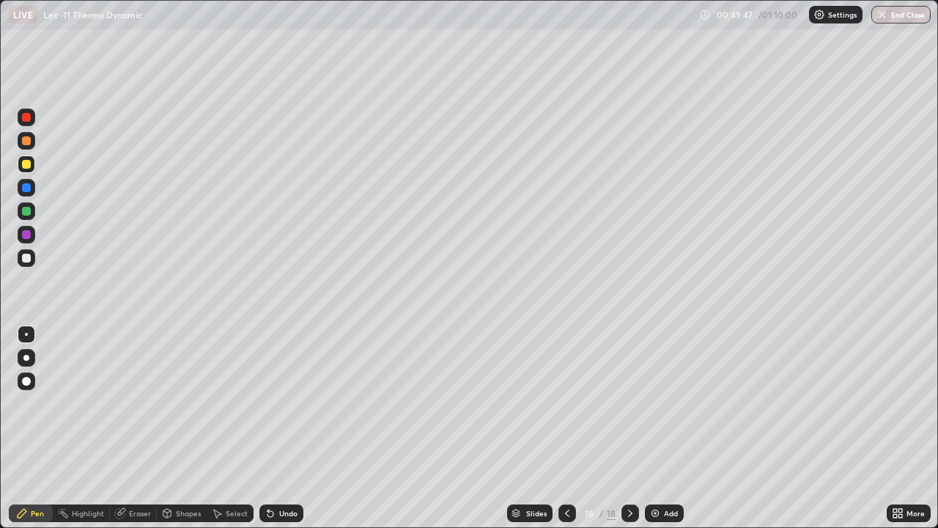
click at [189, 428] on div "Shapes" at bounding box center [188, 512] width 25 height 7
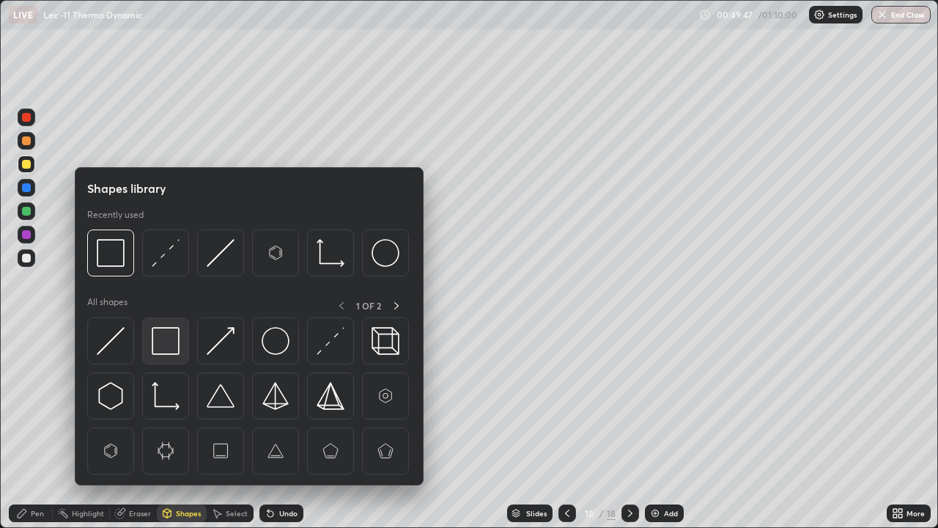
click at [178, 343] on img at bounding box center [166, 341] width 28 height 28
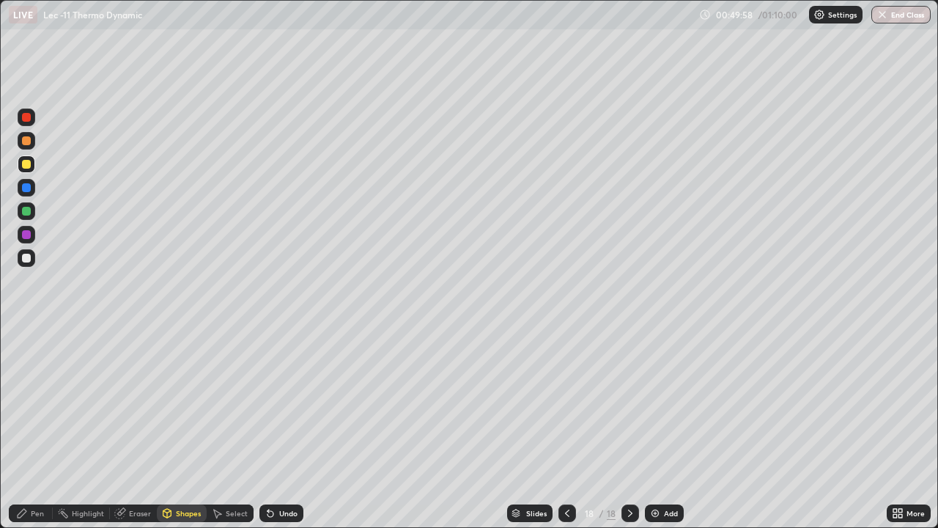
click at [30, 257] on div at bounding box center [26, 258] width 9 height 9
click at [279, 428] on div "Undo" at bounding box center [288, 512] width 18 height 7
click at [32, 428] on div "Pen" at bounding box center [37, 512] width 13 height 7
click at [191, 428] on div "Shapes" at bounding box center [188, 512] width 25 height 7
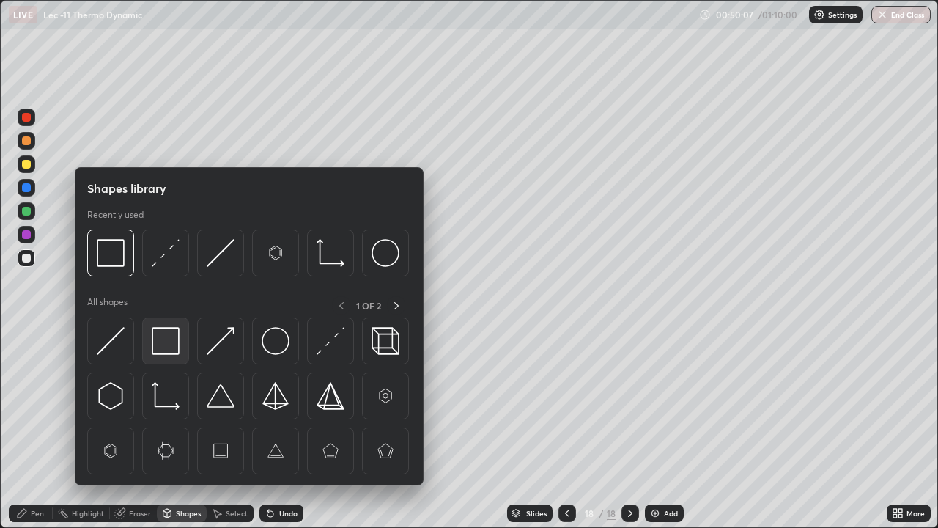
click at [174, 341] on img at bounding box center [166, 341] width 28 height 28
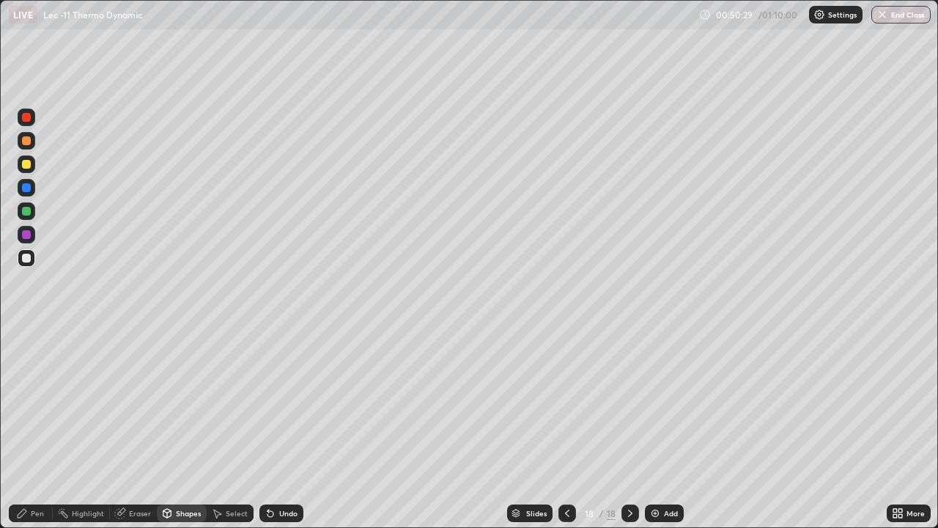
click at [287, 428] on div "Undo" at bounding box center [288, 512] width 18 height 7
click at [281, 428] on div "Undo" at bounding box center [288, 512] width 18 height 7
click at [35, 428] on div "Pen" at bounding box center [37, 512] width 13 height 7
click at [185, 428] on div "Shapes" at bounding box center [188, 512] width 25 height 7
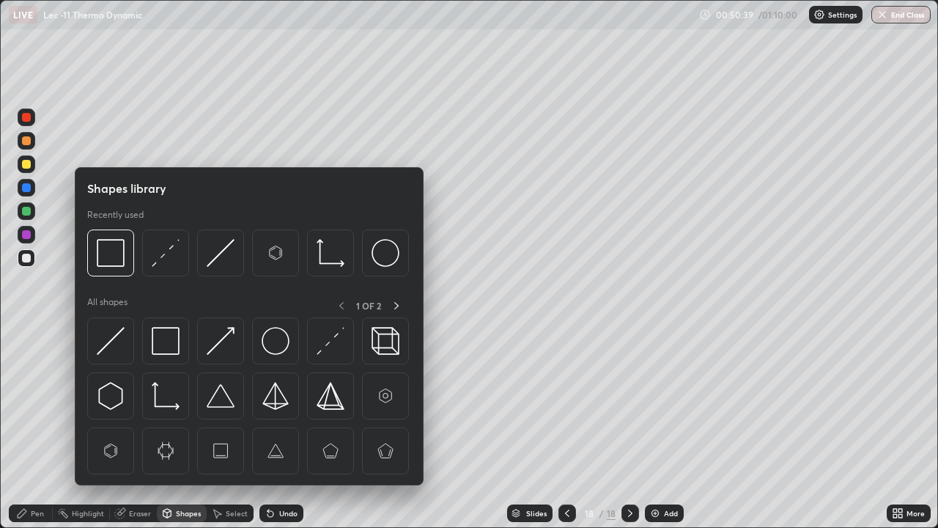
click at [177, 347] on img at bounding box center [166, 341] width 28 height 28
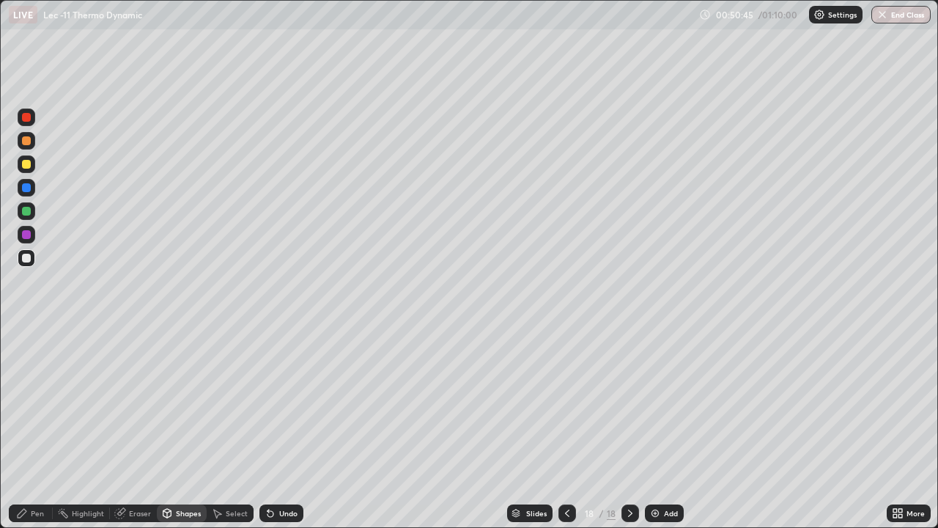
click at [238, 428] on div "Select" at bounding box center [230, 513] width 47 height 18
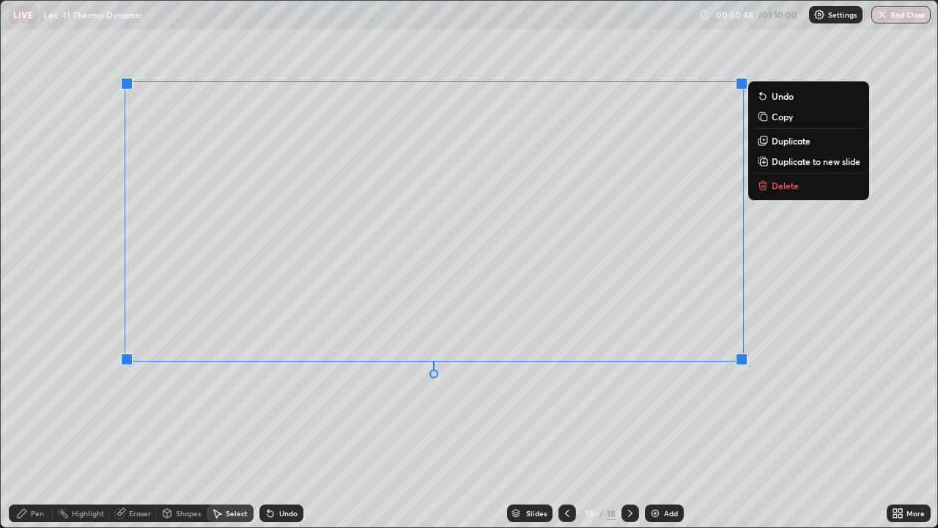
click at [599, 405] on div "0 ° Undo Copy Duplicate Duplicate to new slide Delete" at bounding box center [469, 264] width 937 height 526
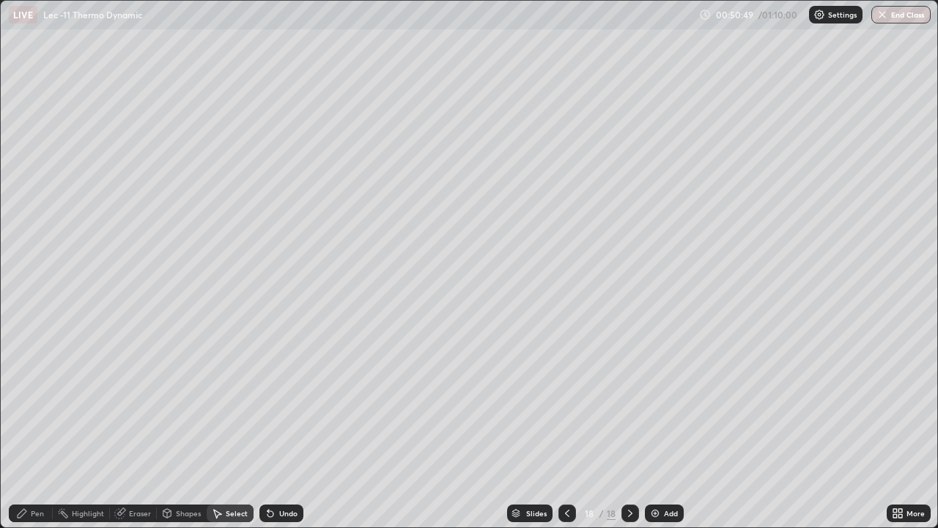
click at [34, 428] on div "Pen" at bounding box center [37, 512] width 13 height 7
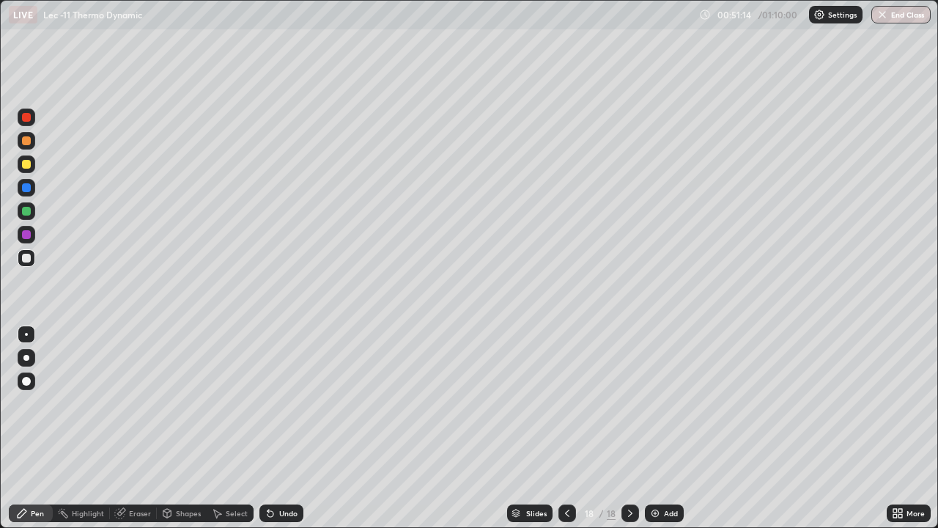
click at [276, 428] on div "Undo" at bounding box center [281, 513] width 44 height 18
click at [176, 428] on div "Shapes" at bounding box center [182, 513] width 50 height 18
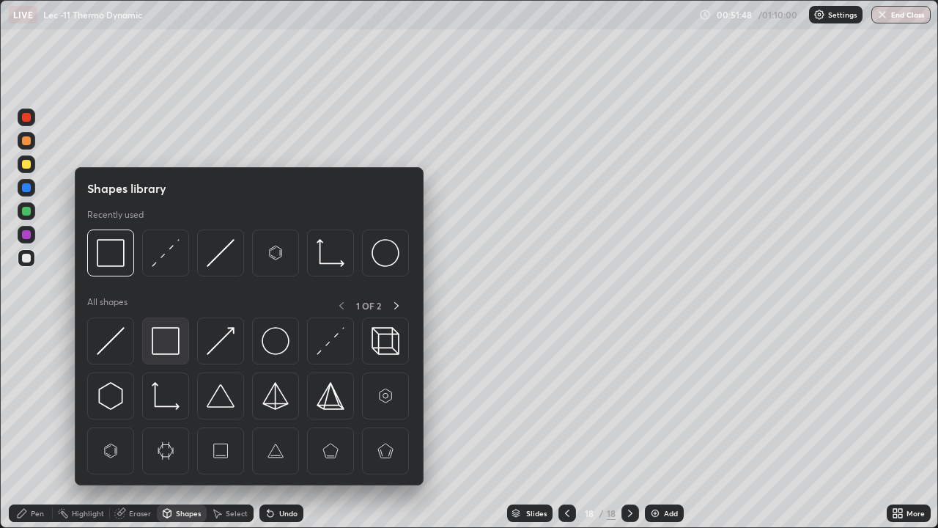
click at [161, 344] on img at bounding box center [166, 341] width 28 height 28
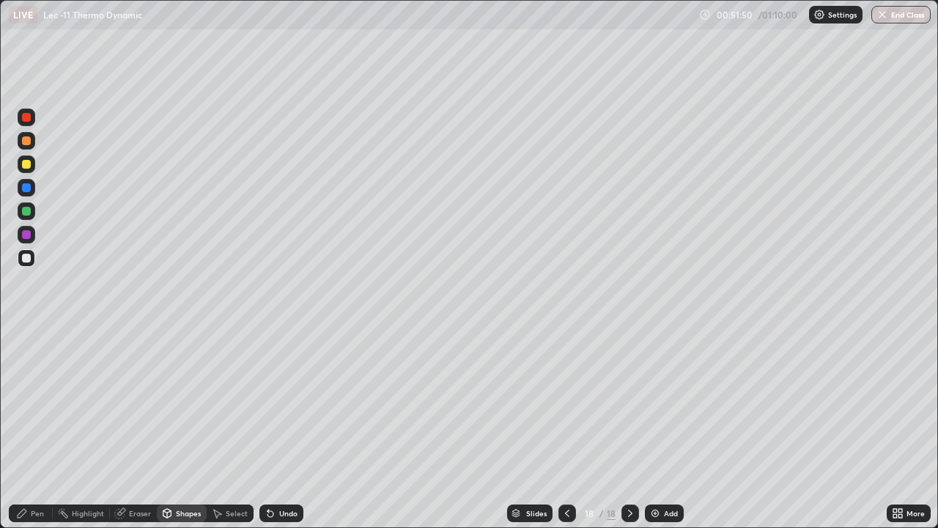
click at [232, 428] on div "Select" at bounding box center [230, 513] width 47 height 18
click at [268, 428] on icon at bounding box center [271, 514] width 6 height 6
click at [180, 428] on div "Shapes" at bounding box center [188, 512] width 25 height 7
click at [37, 428] on div "Pen" at bounding box center [31, 513] width 44 height 18
click at [661, 428] on div "Add" at bounding box center [664, 513] width 39 height 18
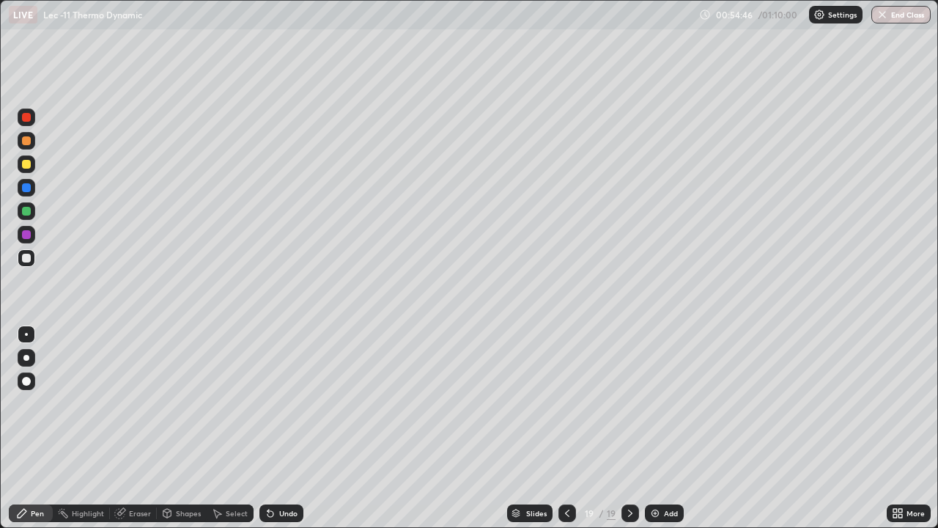
click at [656, 428] on div "Add" at bounding box center [664, 513] width 39 height 18
click at [33, 169] on div at bounding box center [27, 164] width 18 height 18
click at [31, 264] on div at bounding box center [27, 258] width 18 height 18
click at [144, 428] on div "Eraser" at bounding box center [140, 512] width 22 height 7
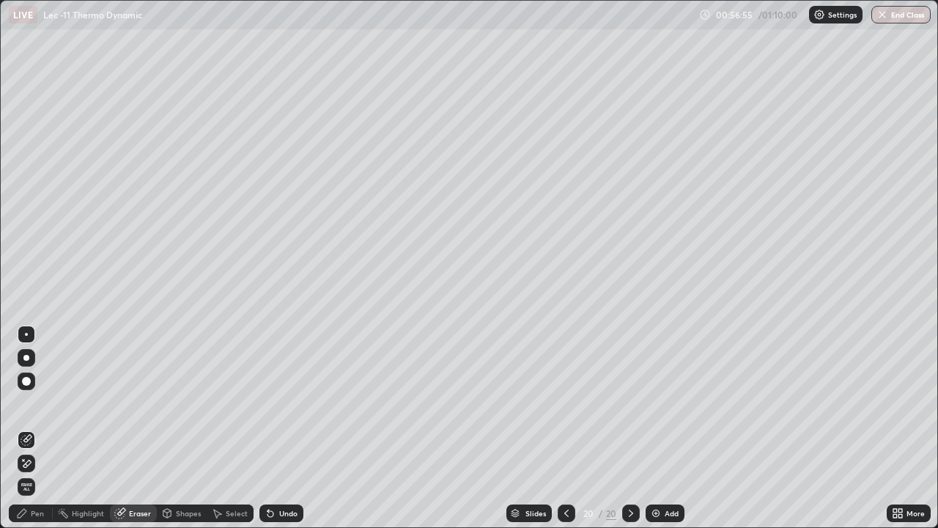
click at [30, 428] on div "Pen" at bounding box center [31, 513] width 44 height 18
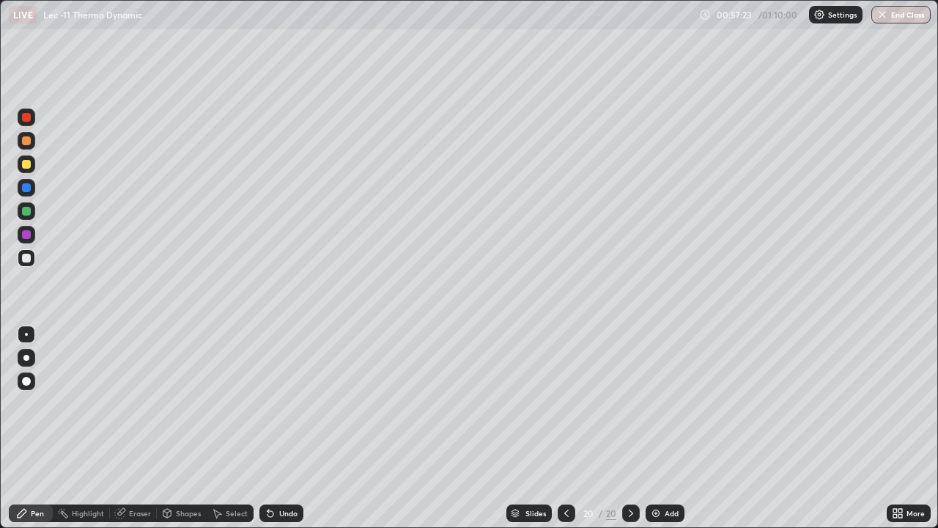
click at [235, 428] on div "Select" at bounding box center [237, 512] width 22 height 7
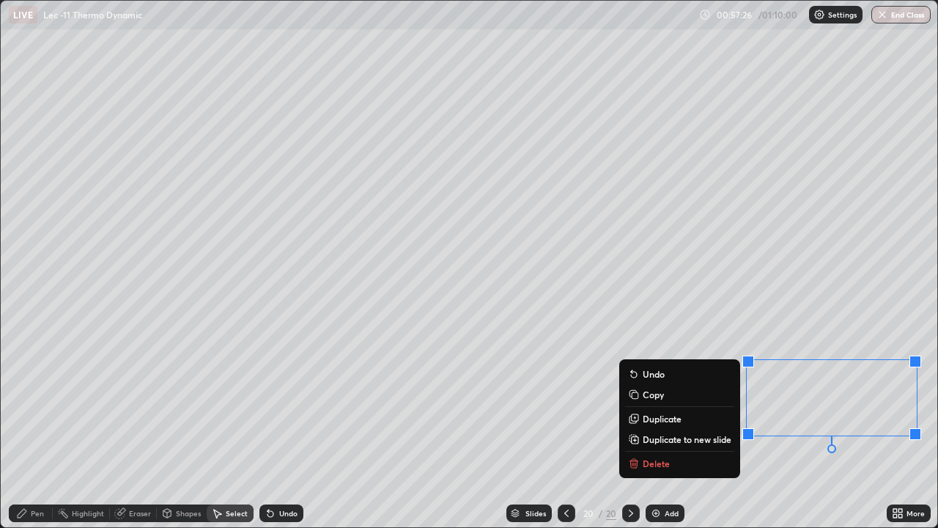
click at [38, 428] on div "Pen" at bounding box center [37, 512] width 13 height 7
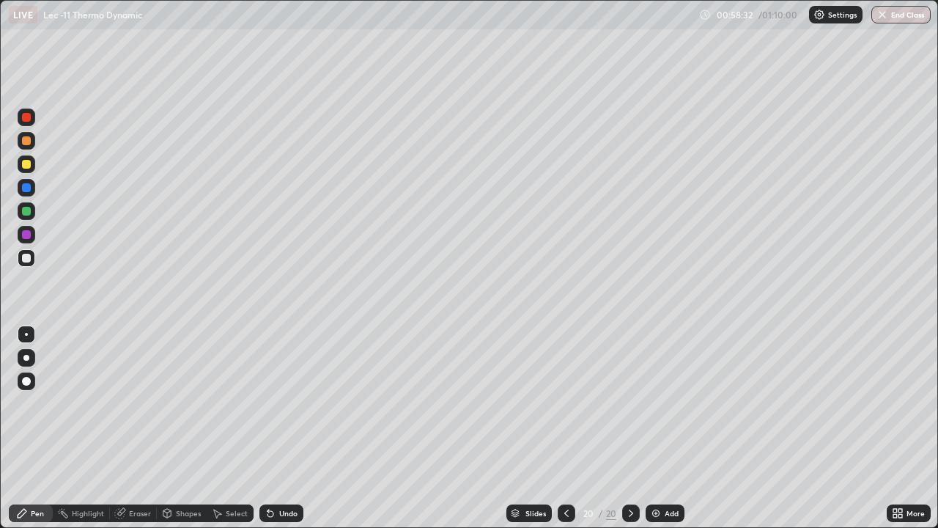
click at [250, 428] on div "Select" at bounding box center [230, 513] width 47 height 18
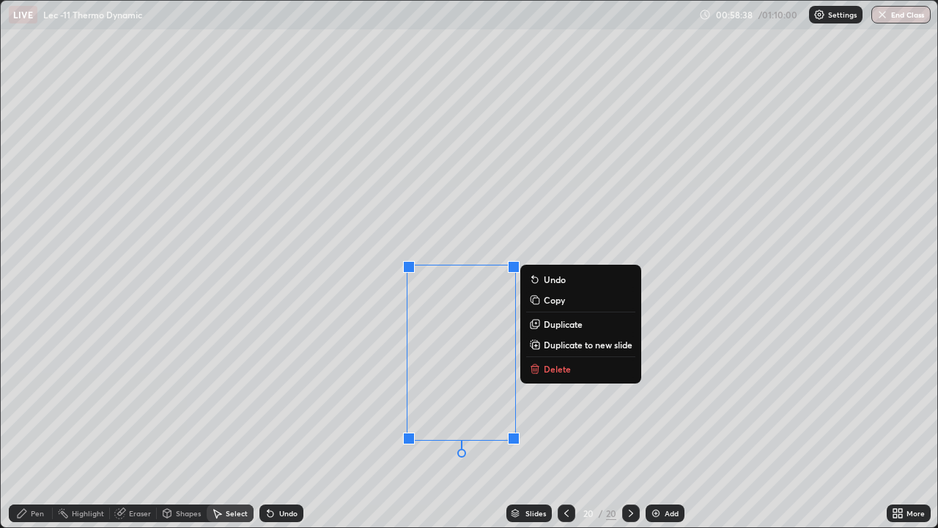
click at [26, 428] on icon at bounding box center [22, 513] width 12 height 12
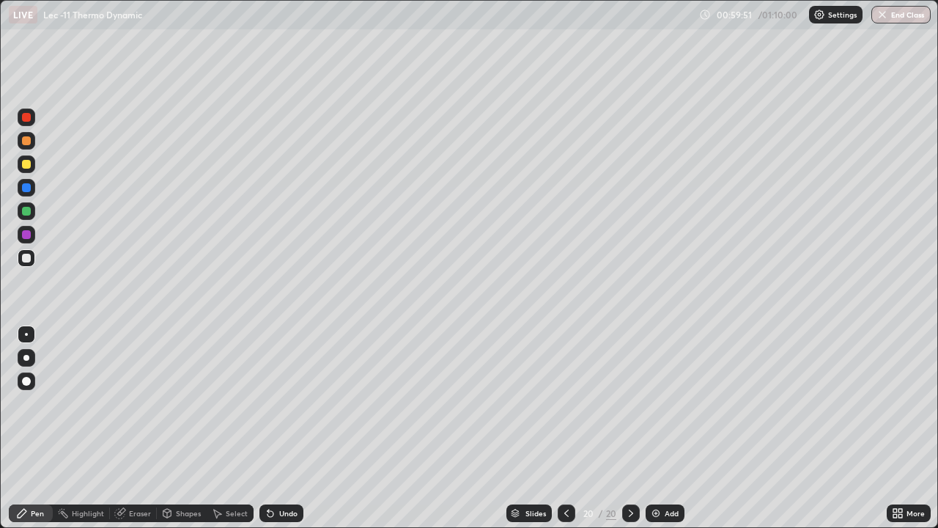
click at [665, 428] on div "Add" at bounding box center [665, 513] width 39 height 18
click at [660, 428] on img at bounding box center [655, 513] width 12 height 12
click at [673, 428] on div "Add" at bounding box center [664, 513] width 39 height 18
click at [33, 166] on div at bounding box center [27, 164] width 18 height 18
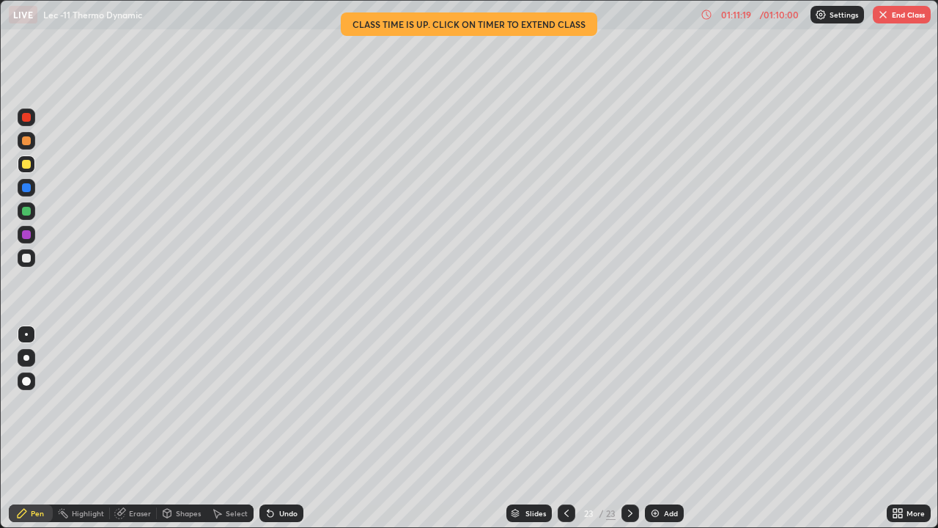
click at [890, 20] on button "End Class" at bounding box center [902, 15] width 58 height 18
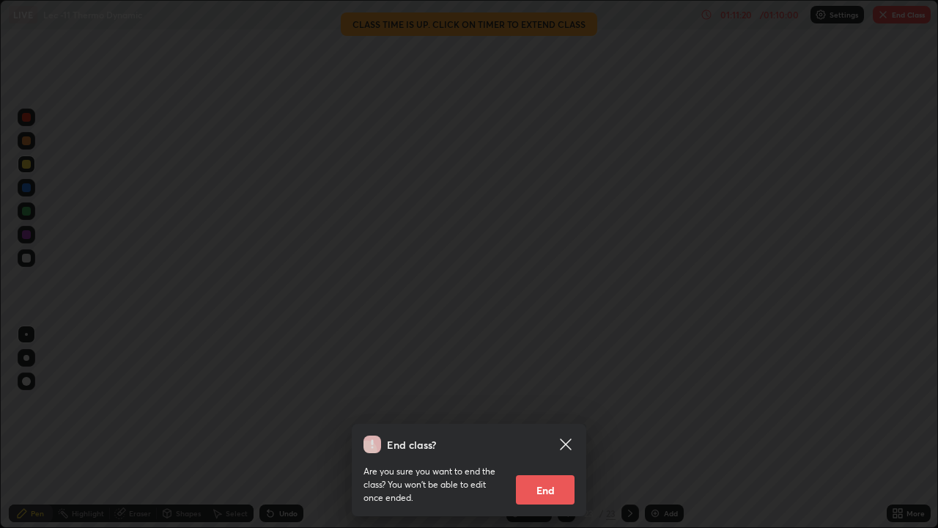
click at [559, 428] on button "End" at bounding box center [545, 489] width 59 height 29
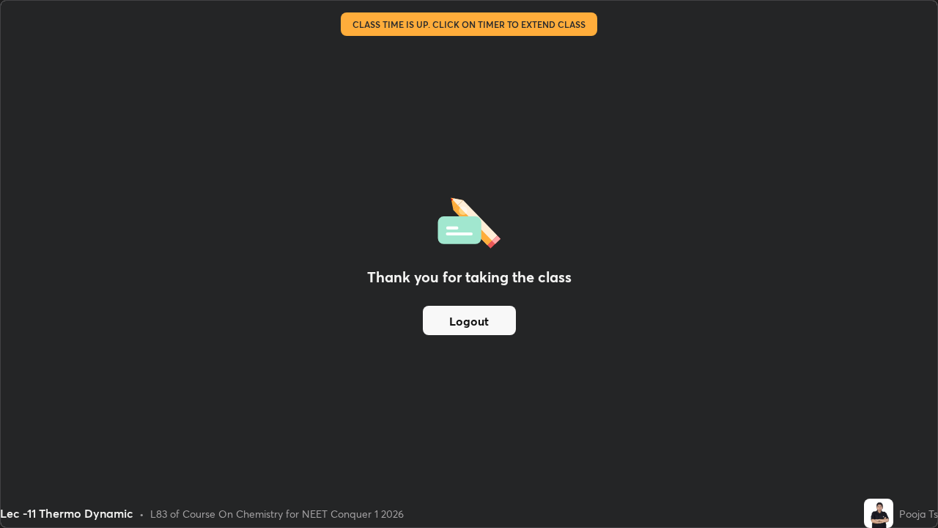
click at [505, 325] on button "Logout" at bounding box center [469, 320] width 93 height 29
click at [507, 320] on button "Logout" at bounding box center [469, 320] width 93 height 29
click at [705, 383] on div "Thank you for taking the class Logout" at bounding box center [469, 264] width 937 height 526
click at [711, 383] on div "Thank you for taking the class Logout" at bounding box center [469, 264] width 937 height 526
click at [690, 413] on div "Thank you for taking the class Logout" at bounding box center [469, 264] width 937 height 526
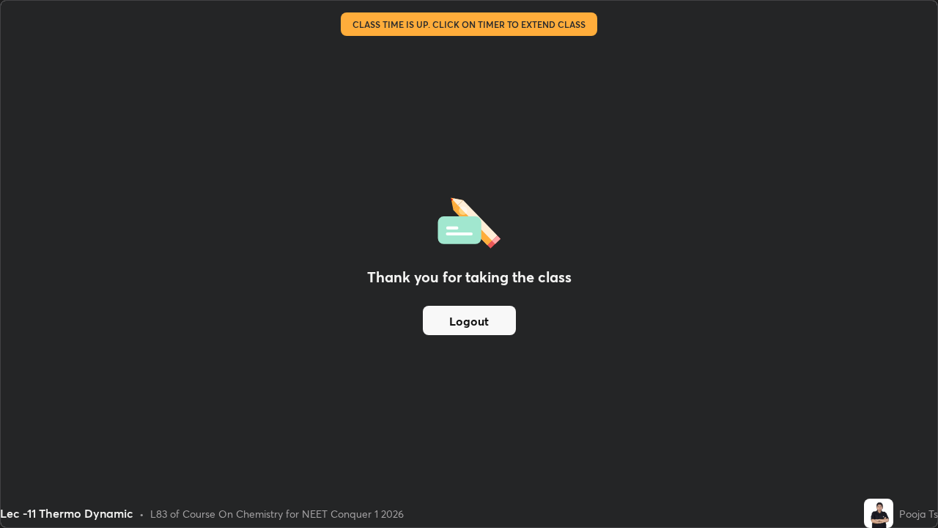
click at [692, 409] on div "Thank you for taking the class Logout" at bounding box center [469, 264] width 937 height 526
click at [647, 333] on div "Thank you for taking the class Logout" at bounding box center [469, 264] width 937 height 526
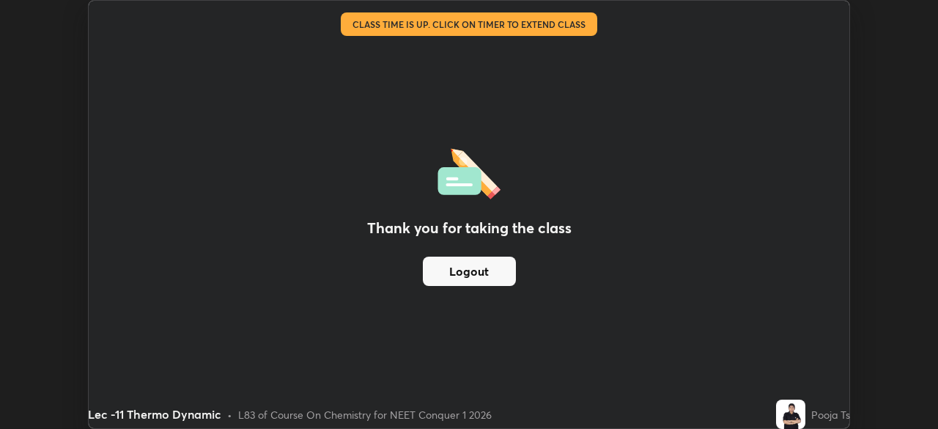
scroll to position [72867, 72357]
